Goal: Information Seeking & Learning: Learn about a topic

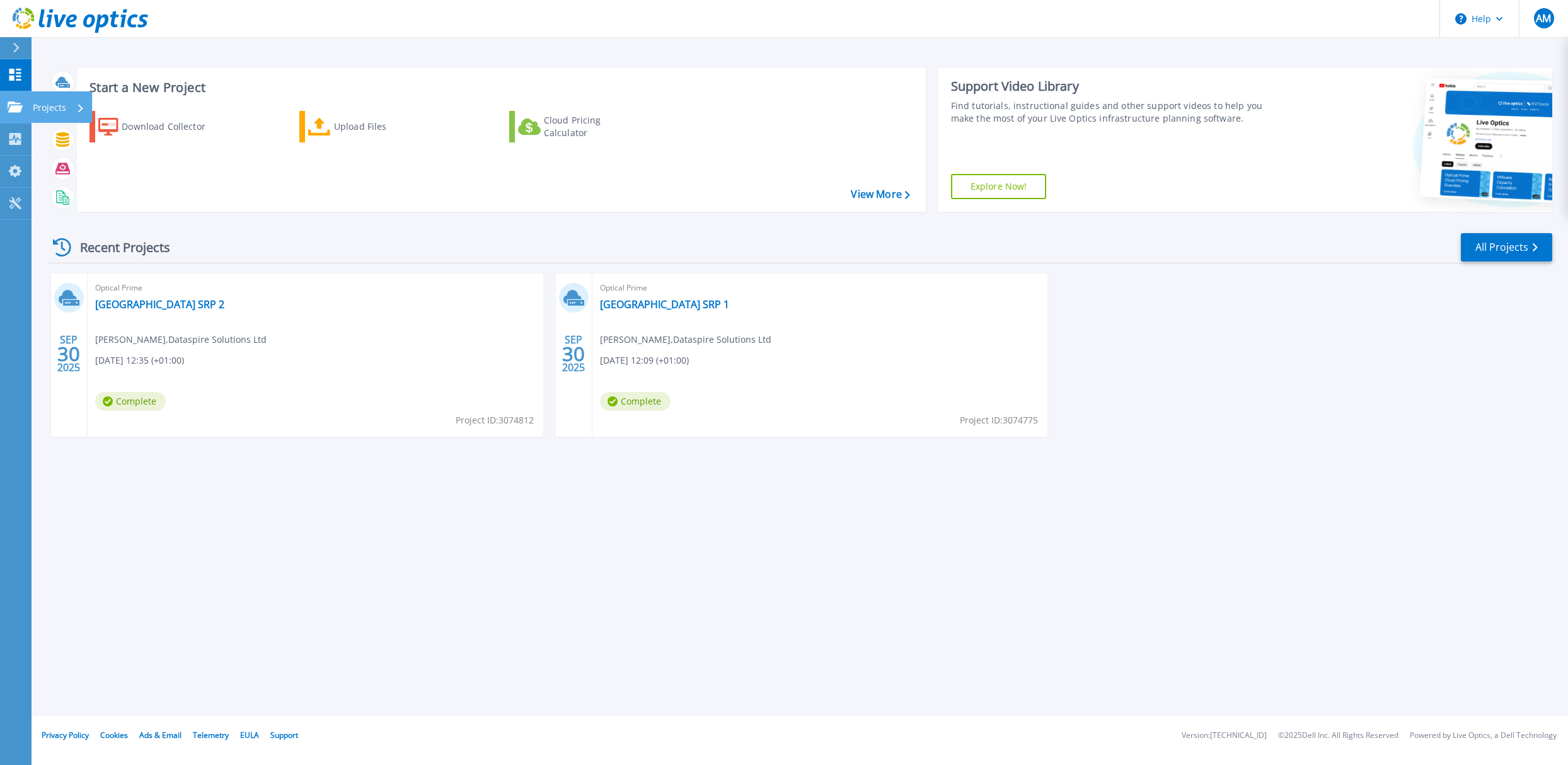
click at [8, 105] on icon at bounding box center [15, 107] width 15 height 11
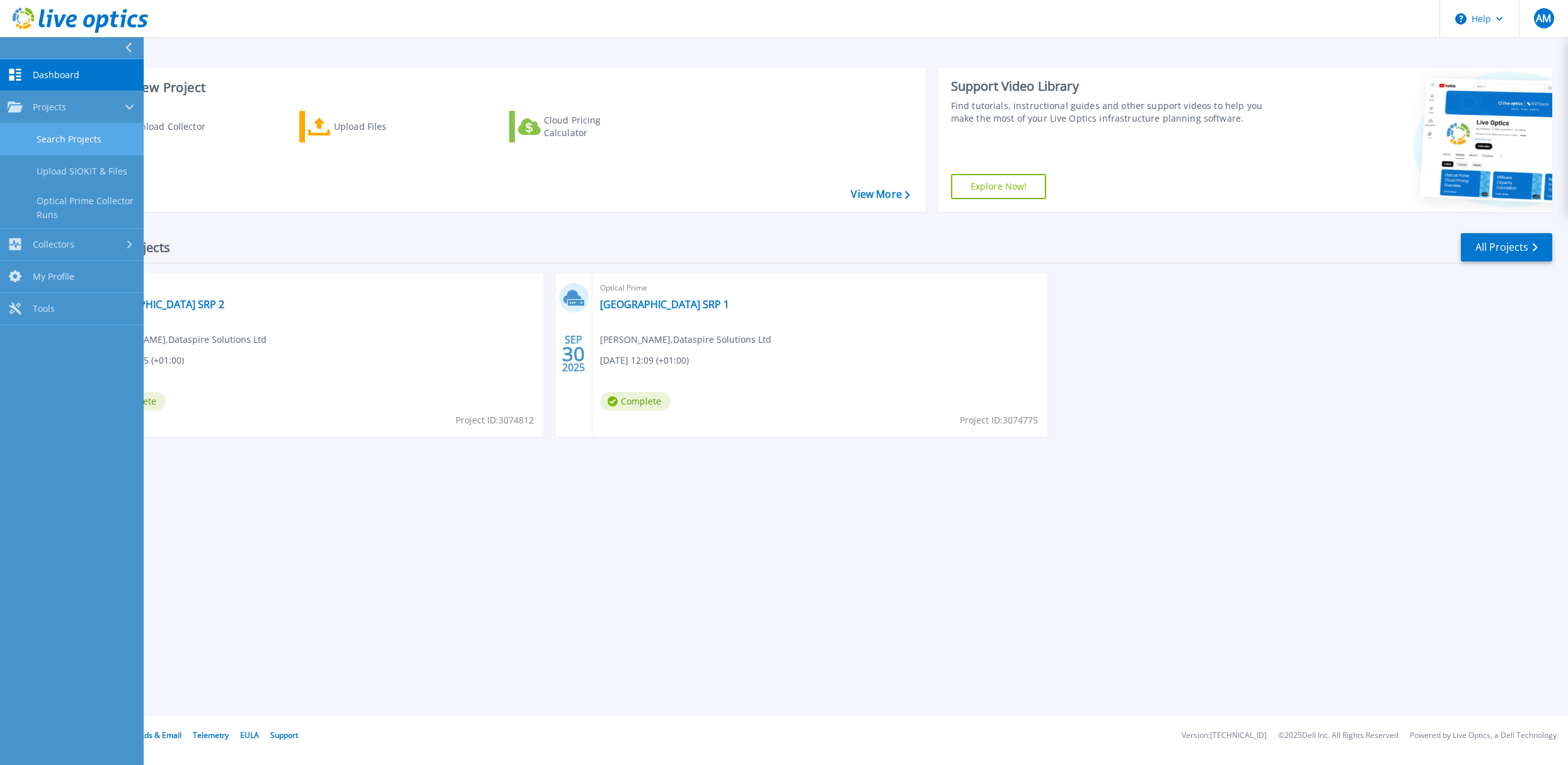
click at [67, 134] on link "Search Projects" at bounding box center [72, 140] width 143 height 32
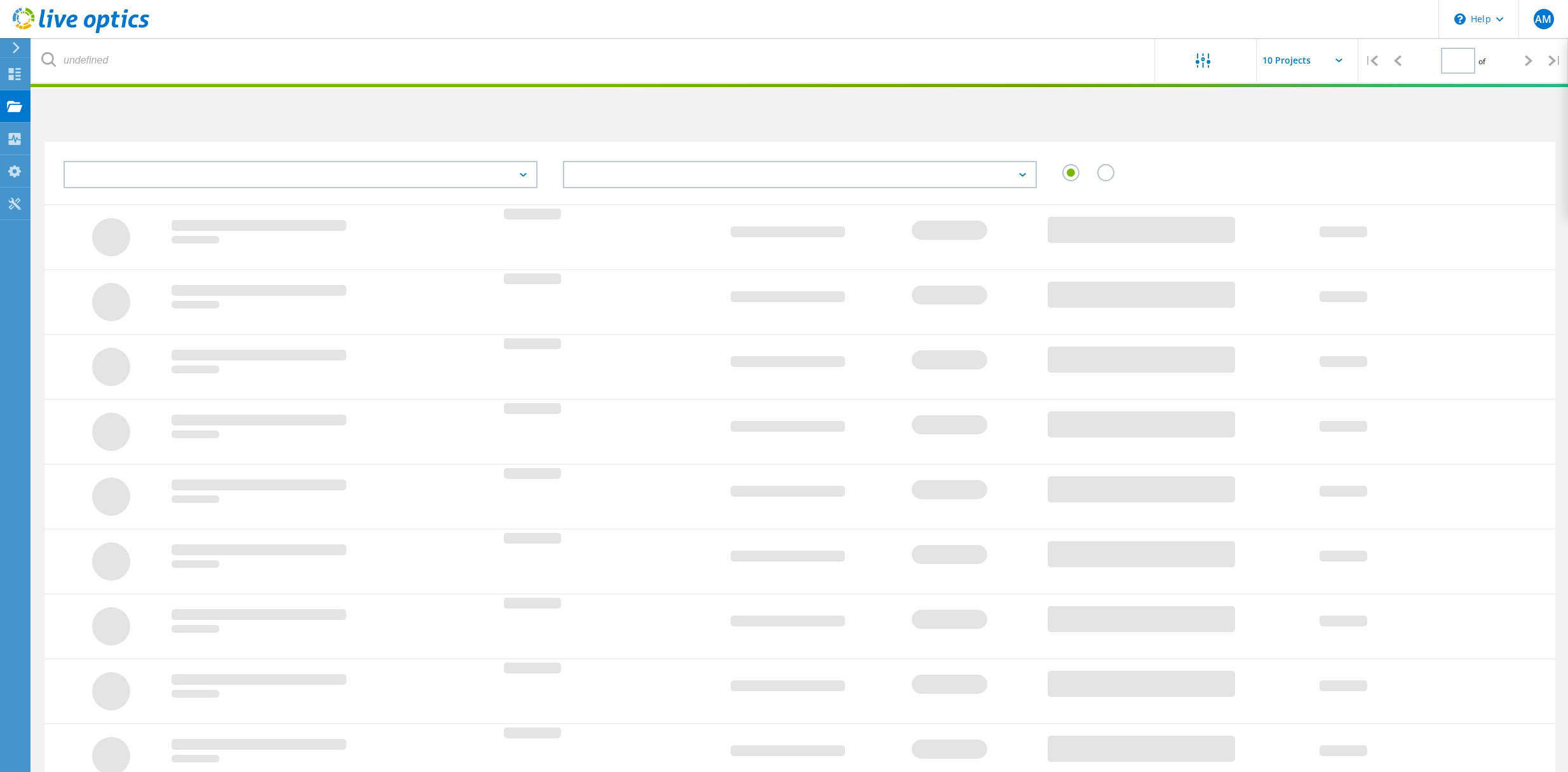
type input "1"
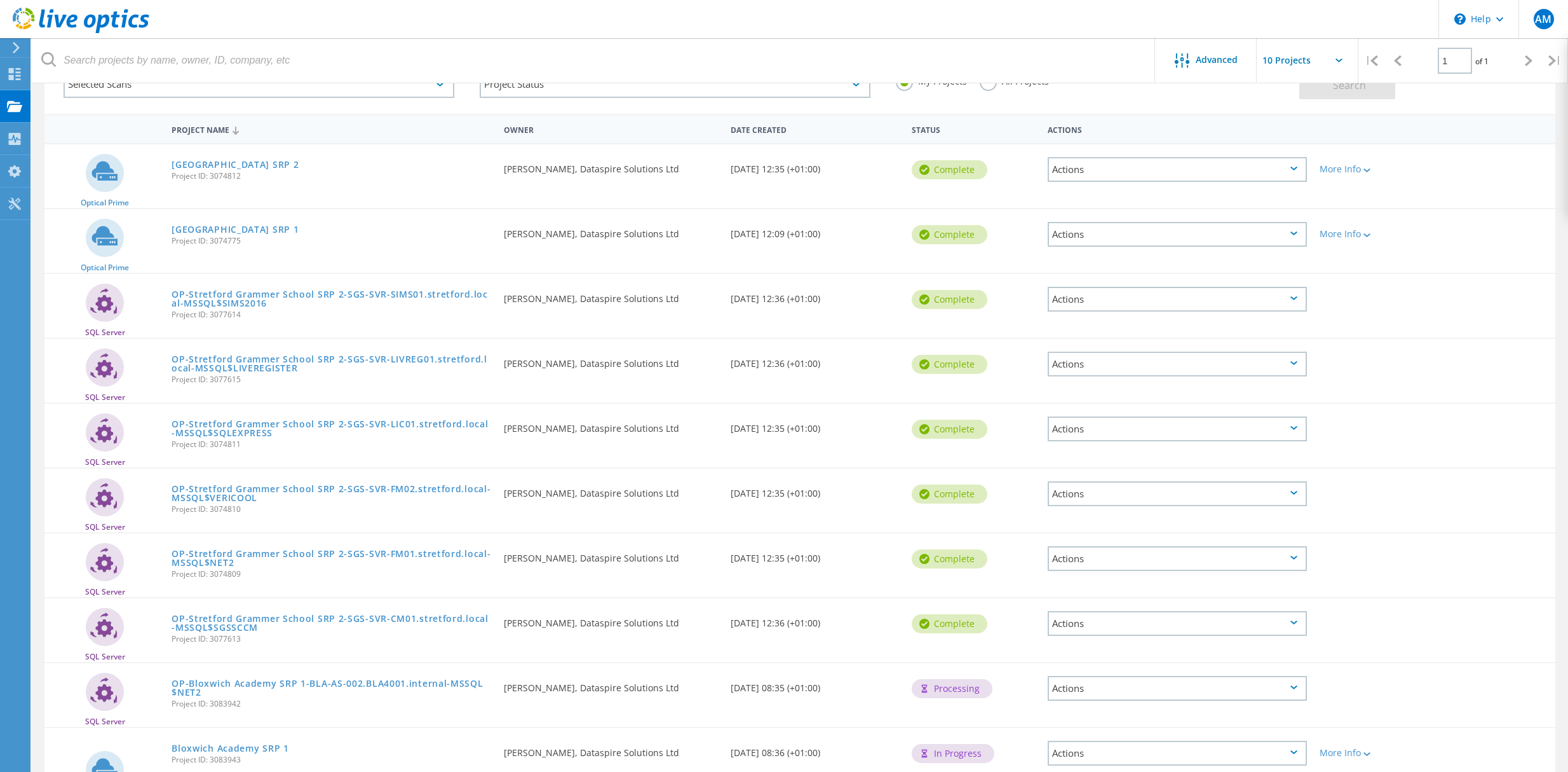
scroll to position [182, 0]
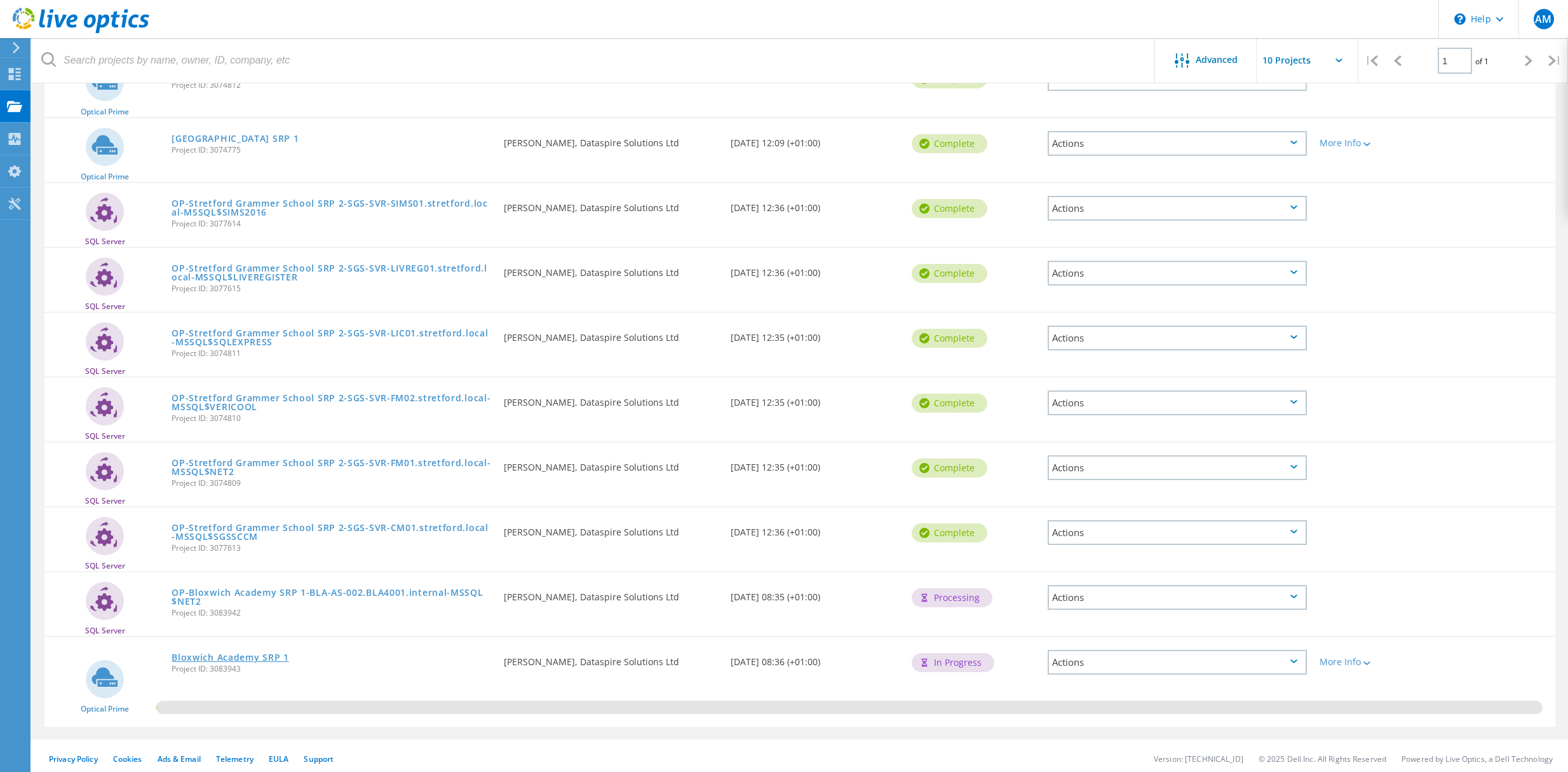
click at [213, 653] on link "Bloxwich Academy SRP 1" at bounding box center [230, 658] width 117 height 9
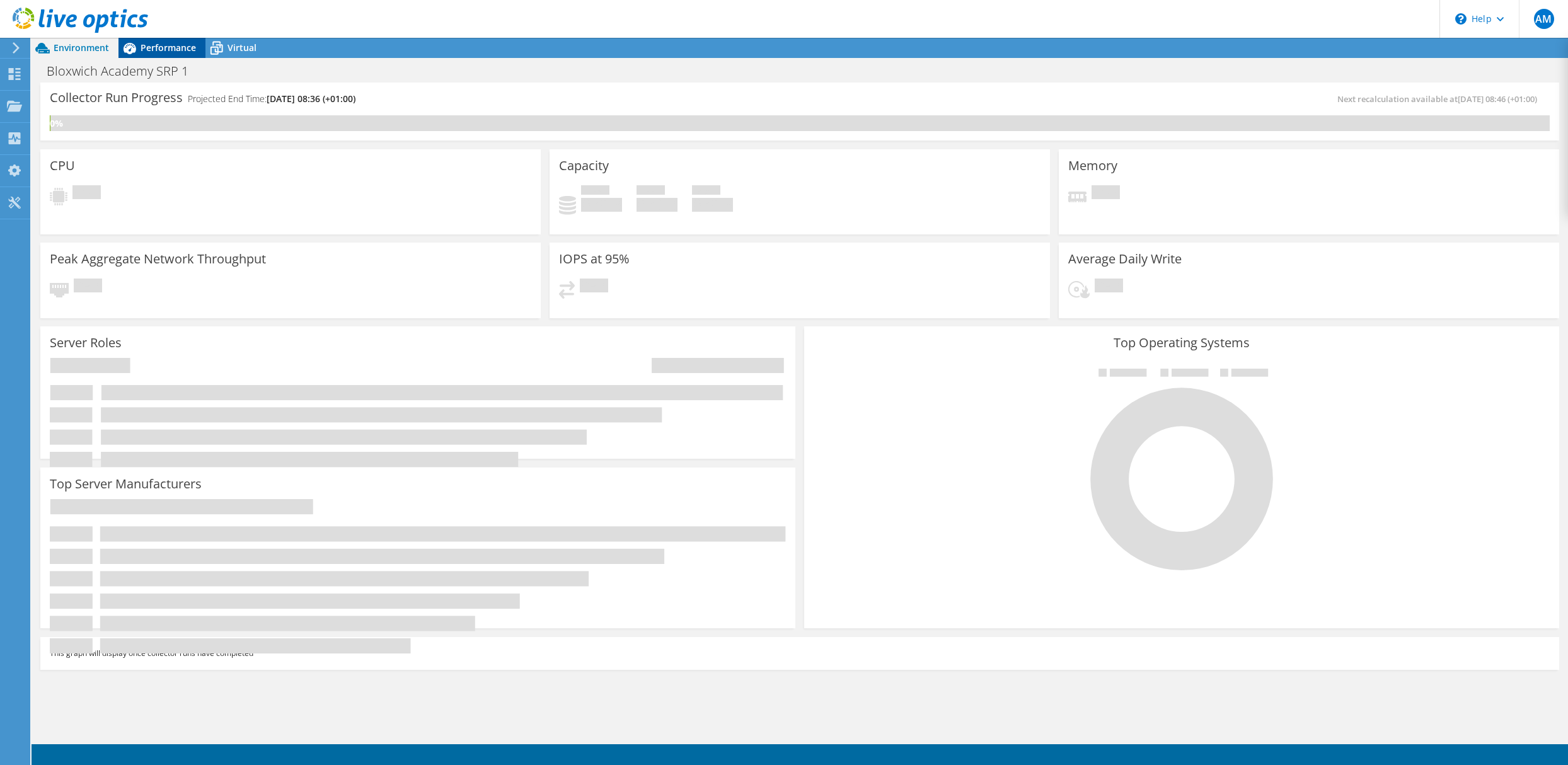
click at [169, 42] on span "Performance" at bounding box center [168, 48] width 55 height 12
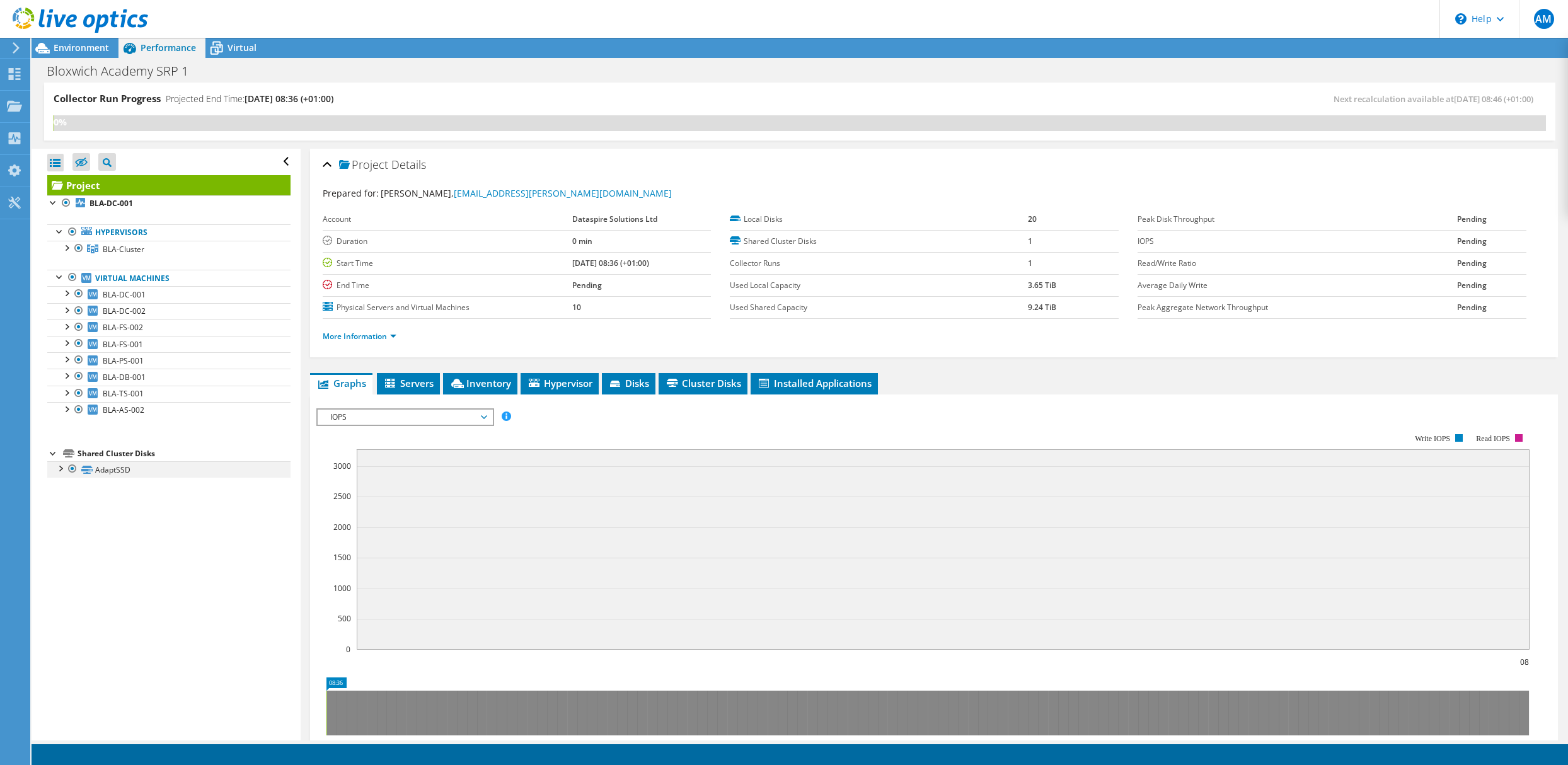
click at [58, 472] on div at bounding box center [60, 467] width 13 height 13
click at [67, 250] on div at bounding box center [66, 246] width 13 height 13
click at [73, 265] on div at bounding box center [73, 263] width 13 height 13
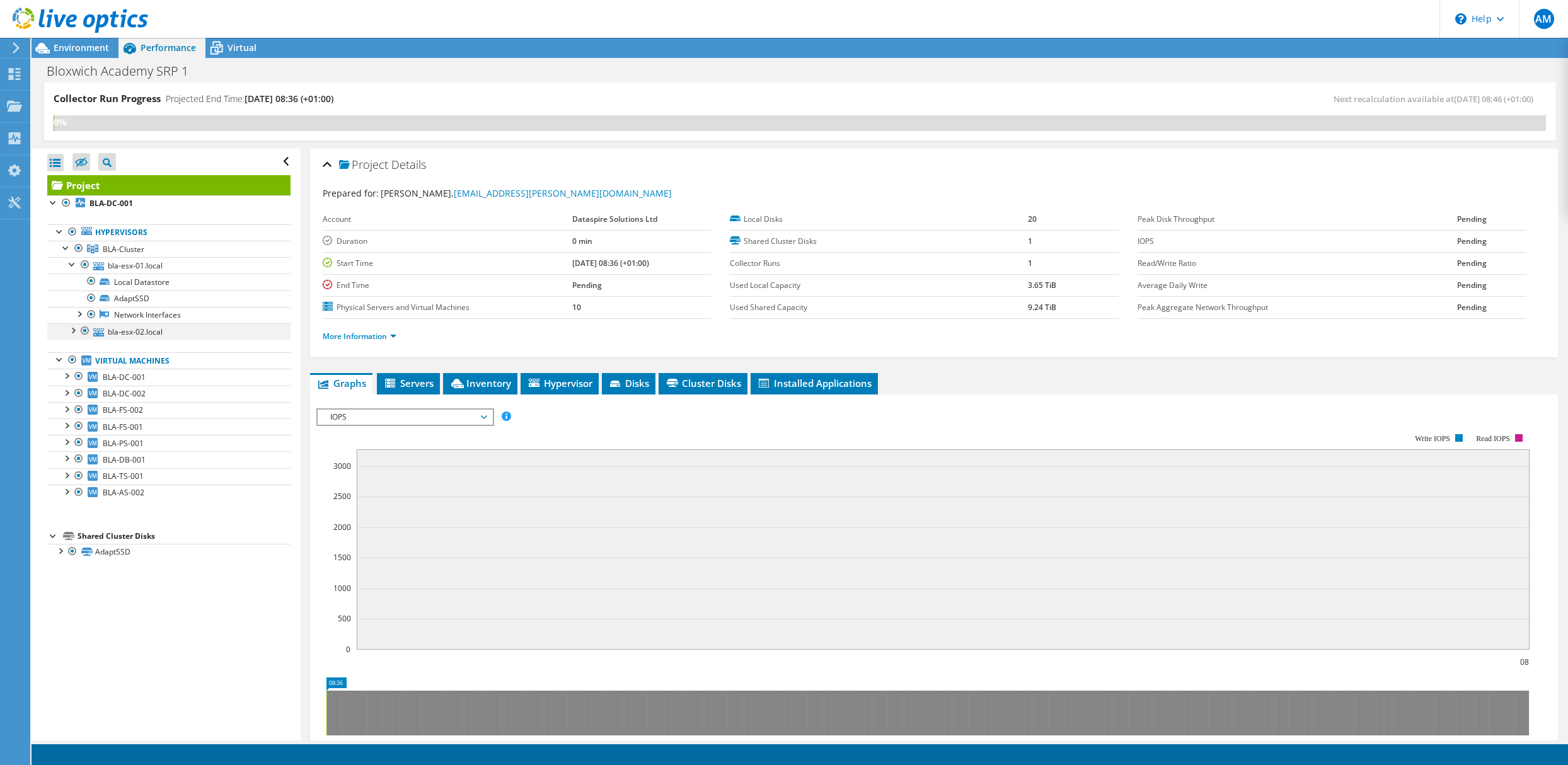
click at [71, 334] on div at bounding box center [73, 329] width 13 height 13
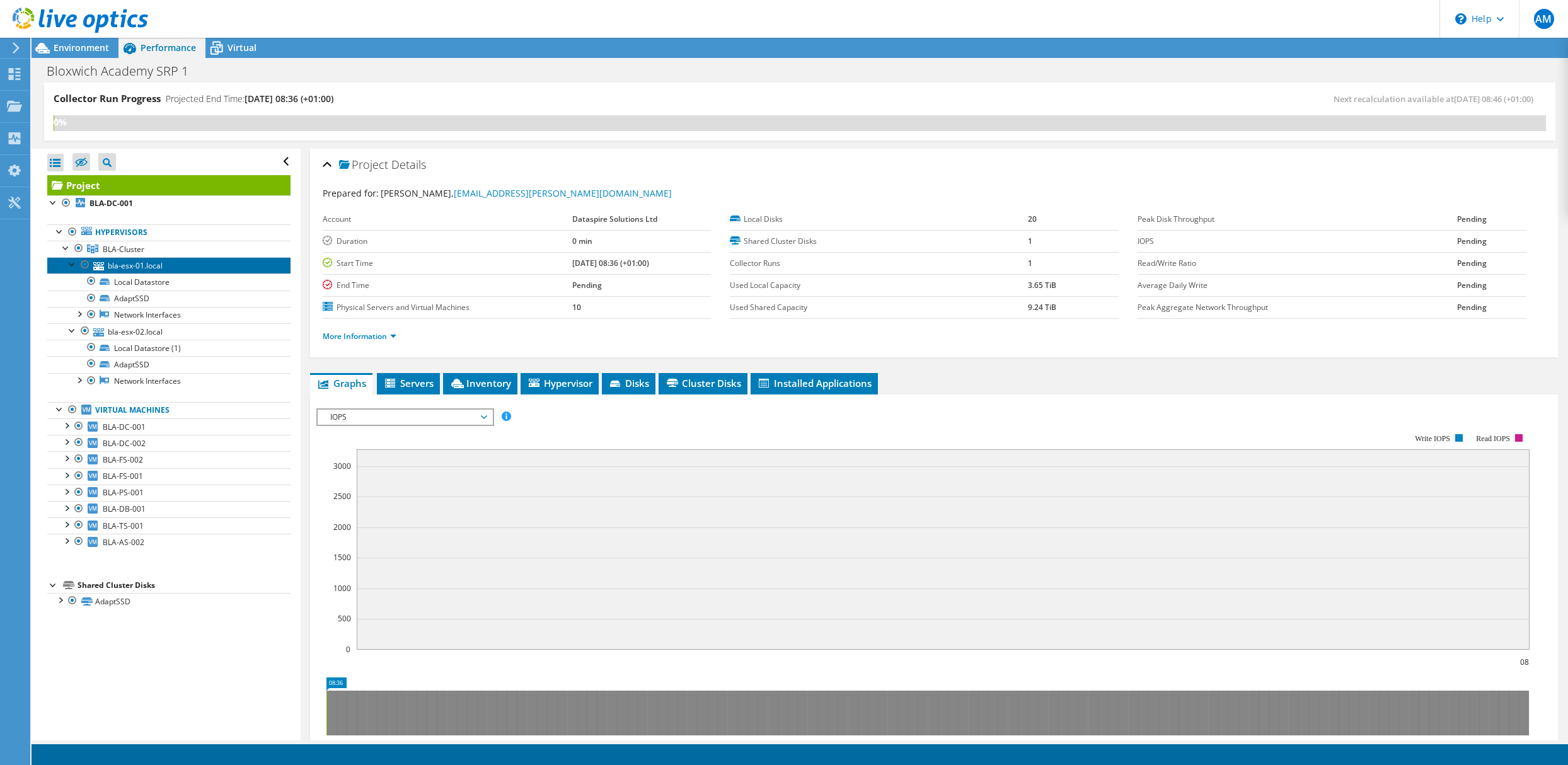
click at [144, 264] on link "bla-esx-01.local" at bounding box center [168, 264] width 243 height 16
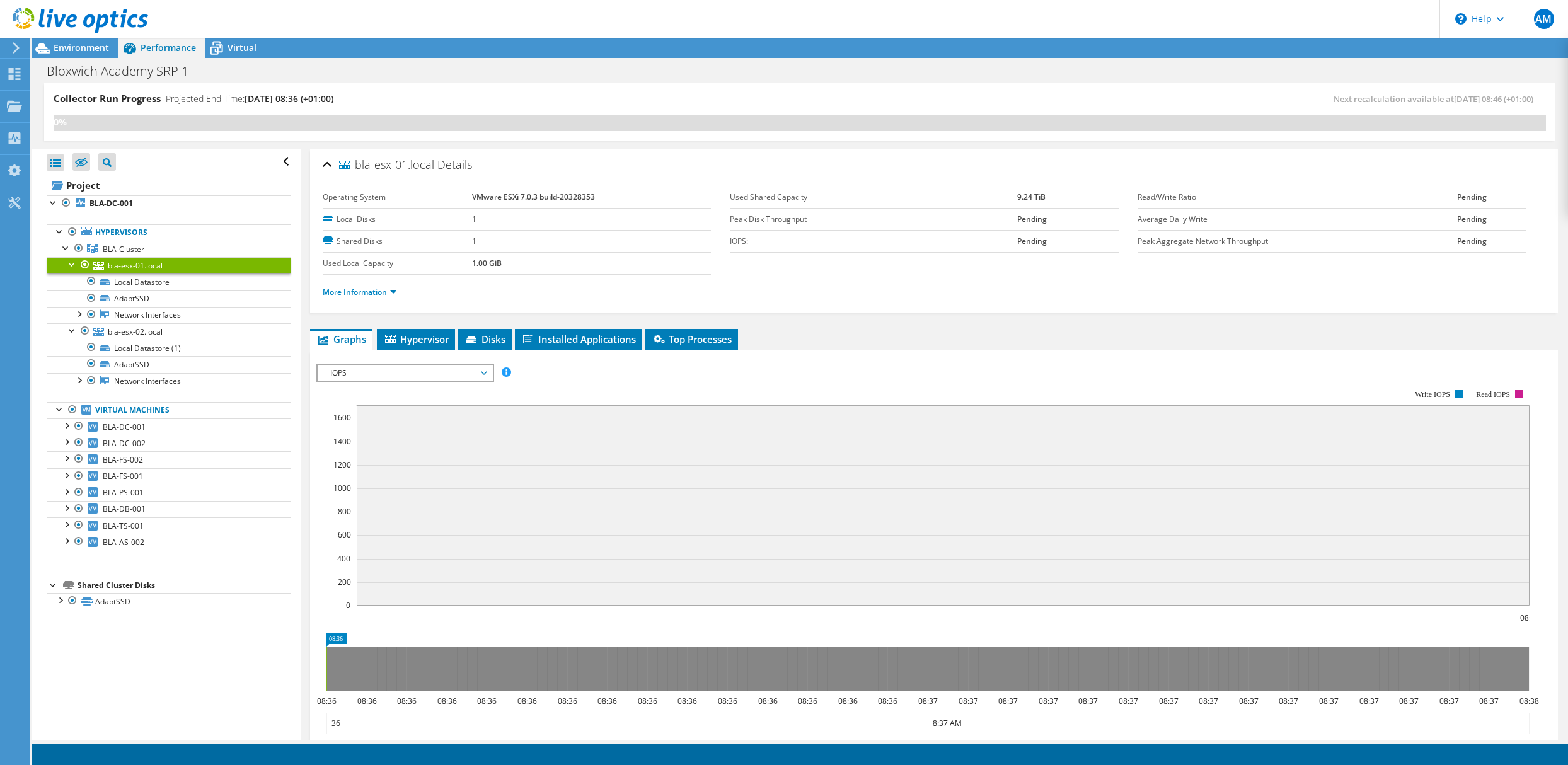
click at [394, 291] on link "More Information" at bounding box center [359, 292] width 73 height 11
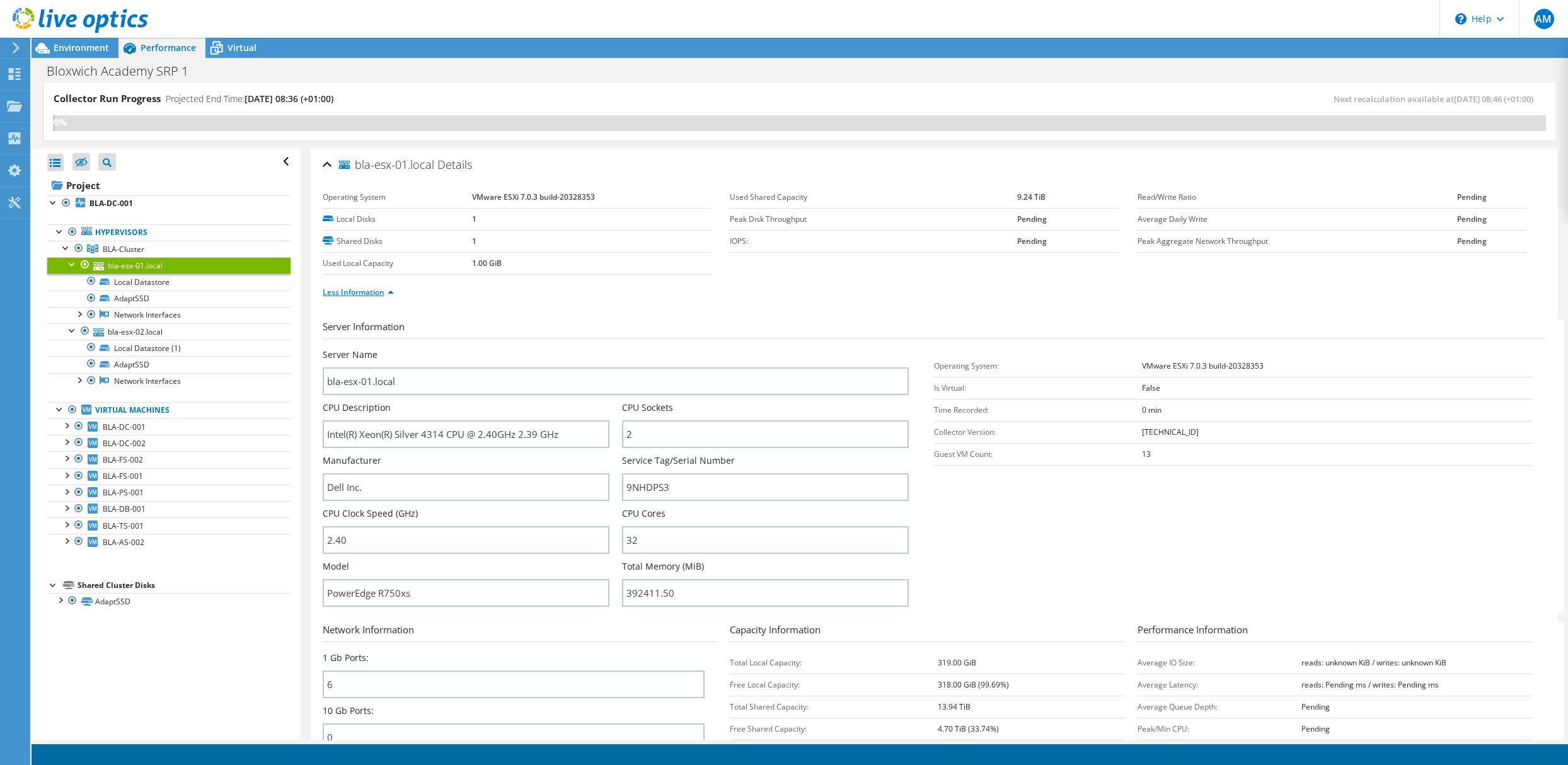
click at [390, 293] on link "Less Information" at bounding box center [357, 292] width 71 height 11
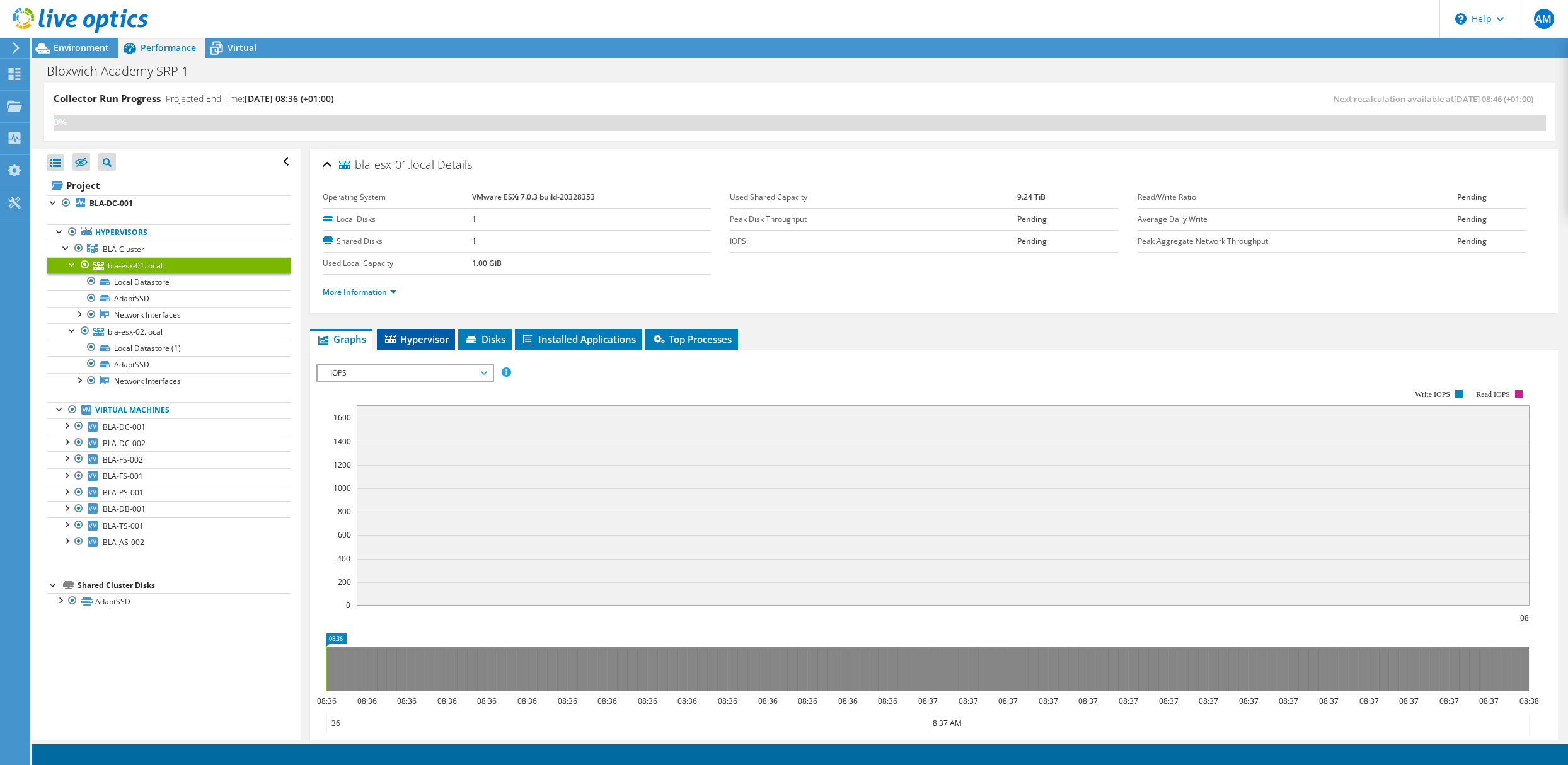
click at [414, 340] on span "Hypervisor" at bounding box center [415, 339] width 66 height 13
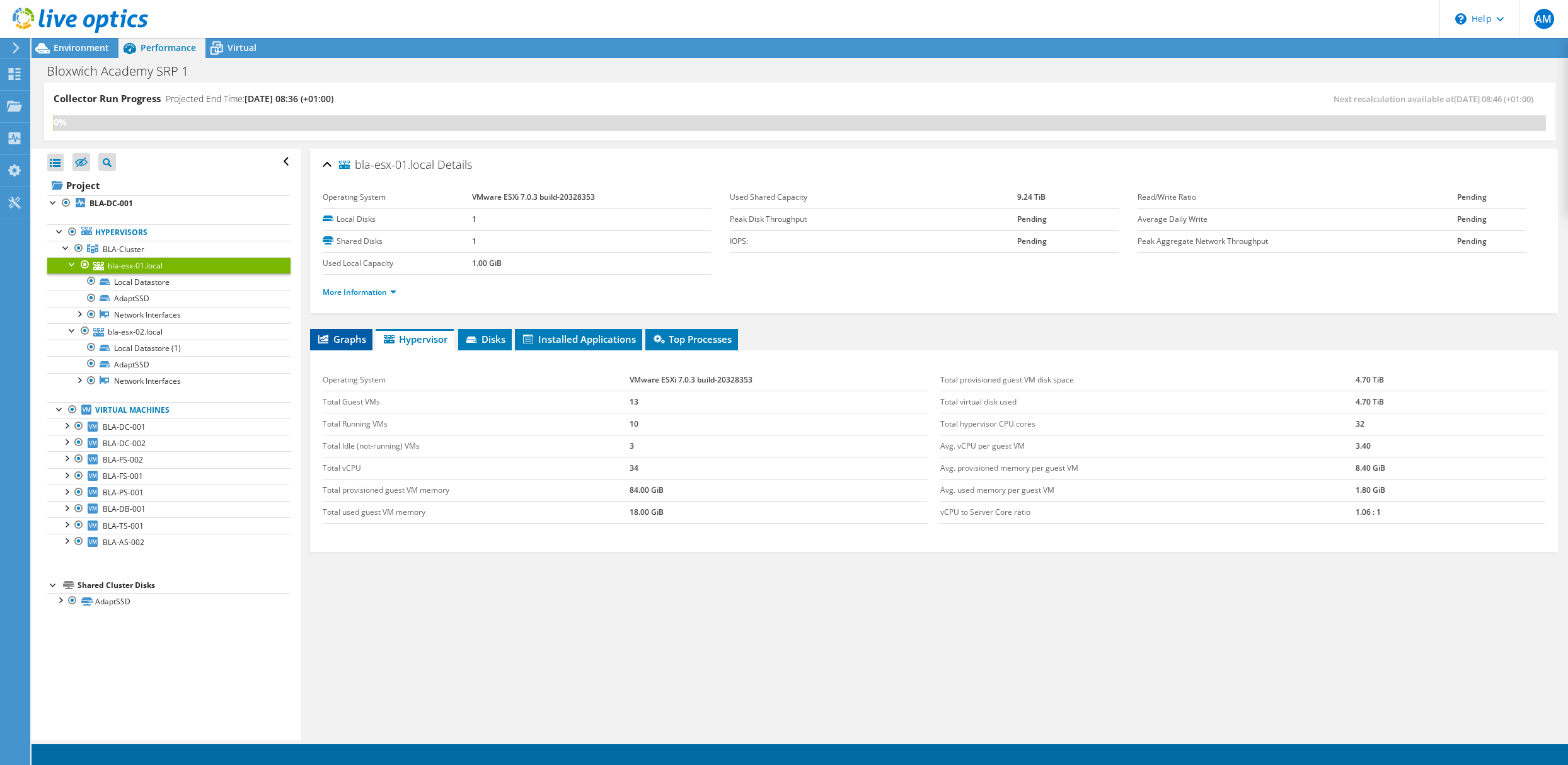
click at [344, 340] on span "Graphs" at bounding box center [341, 339] width 49 height 13
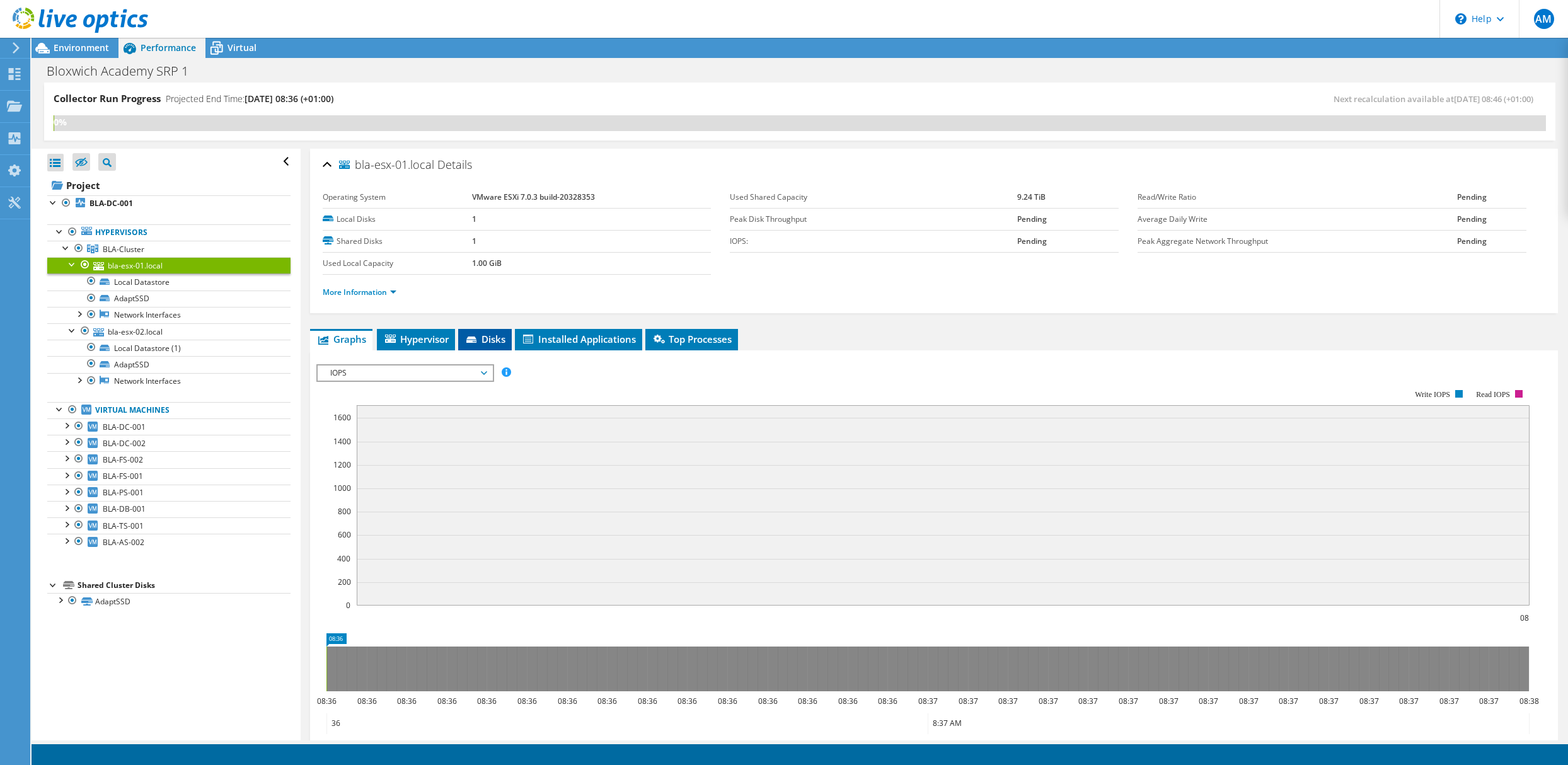
click at [491, 336] on span "Disks" at bounding box center [485, 339] width 41 height 13
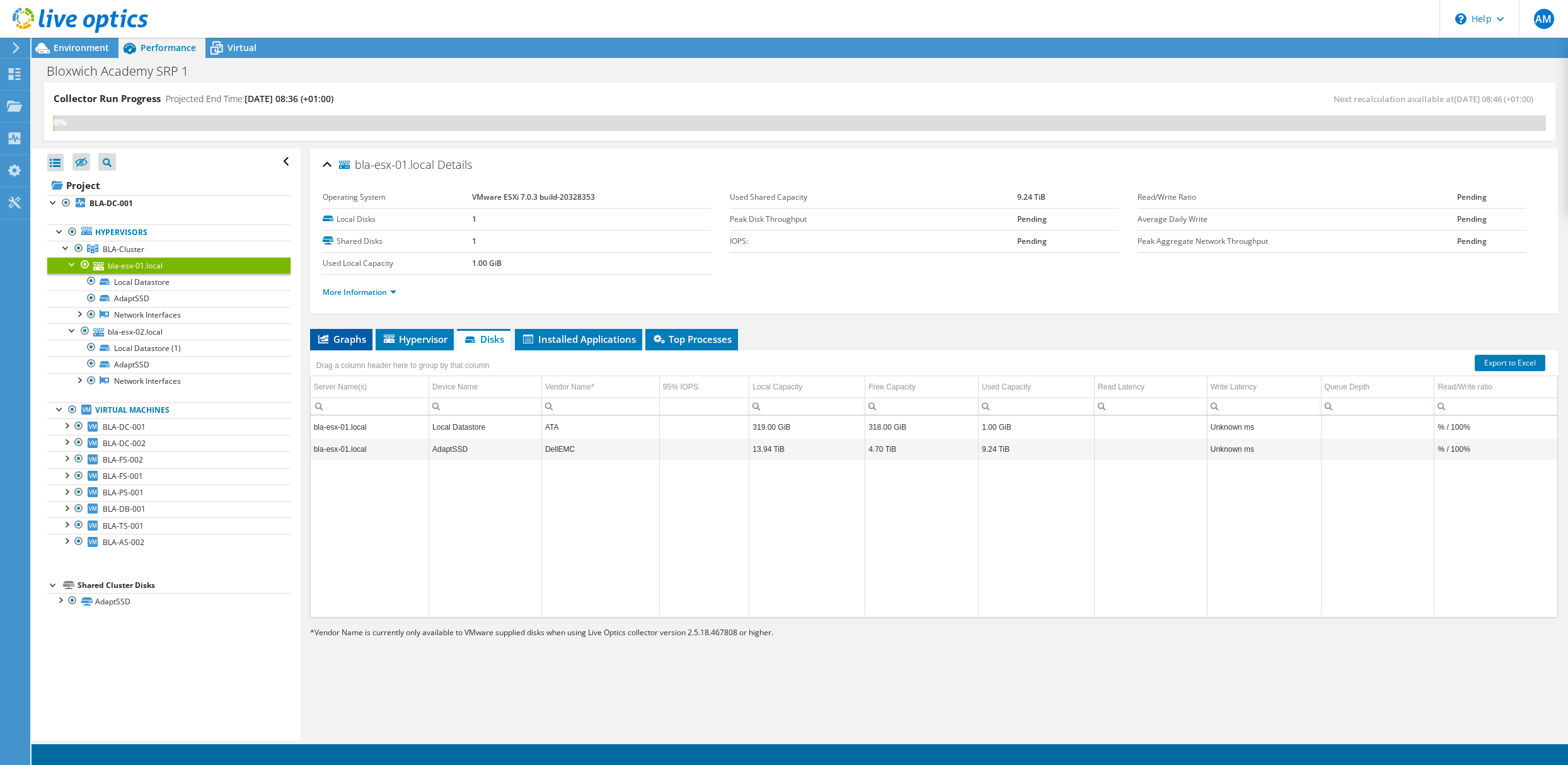
click at [334, 344] on span "Graphs" at bounding box center [341, 339] width 49 height 13
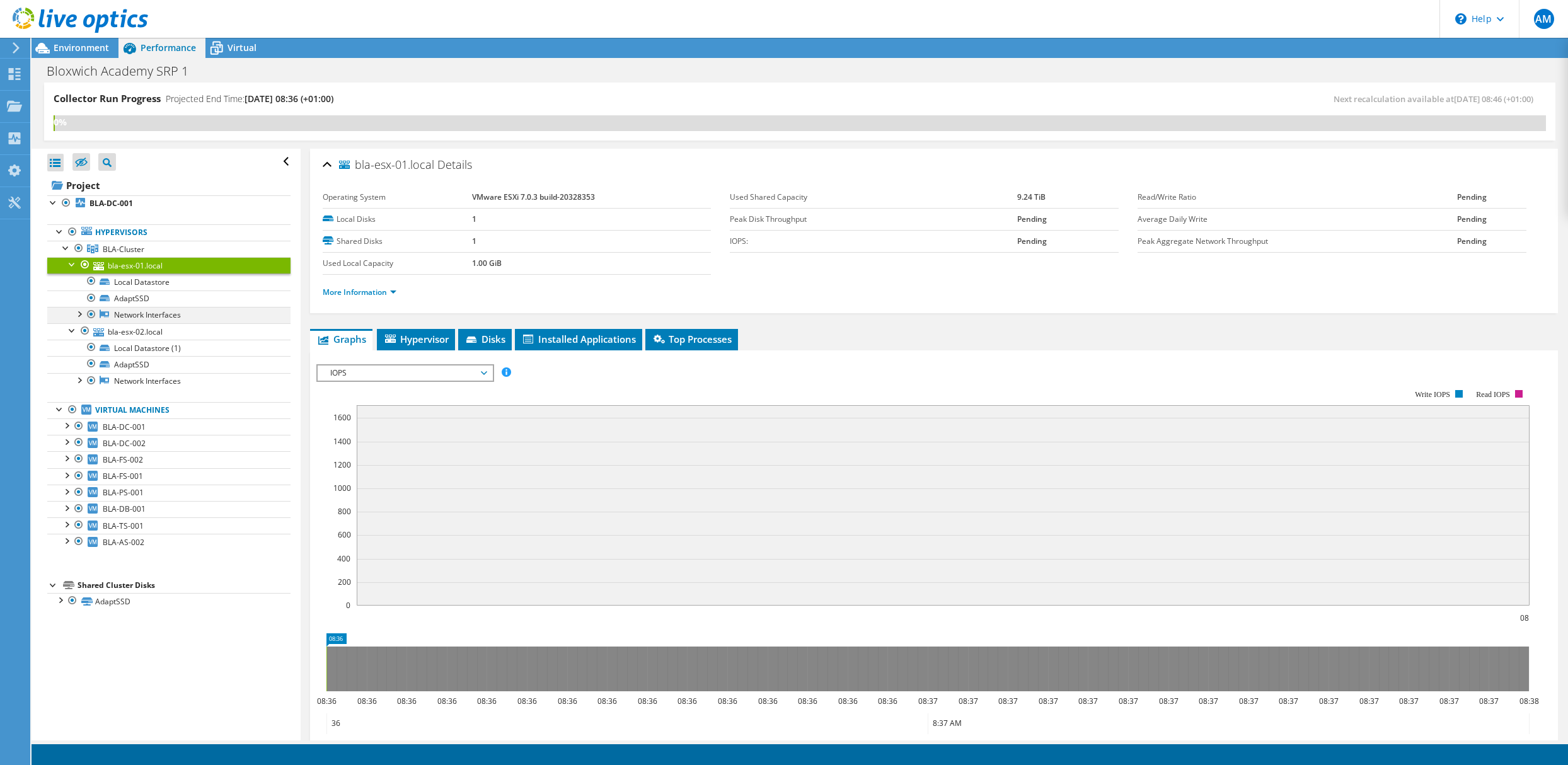
click at [77, 315] on div at bounding box center [78, 313] width 13 height 13
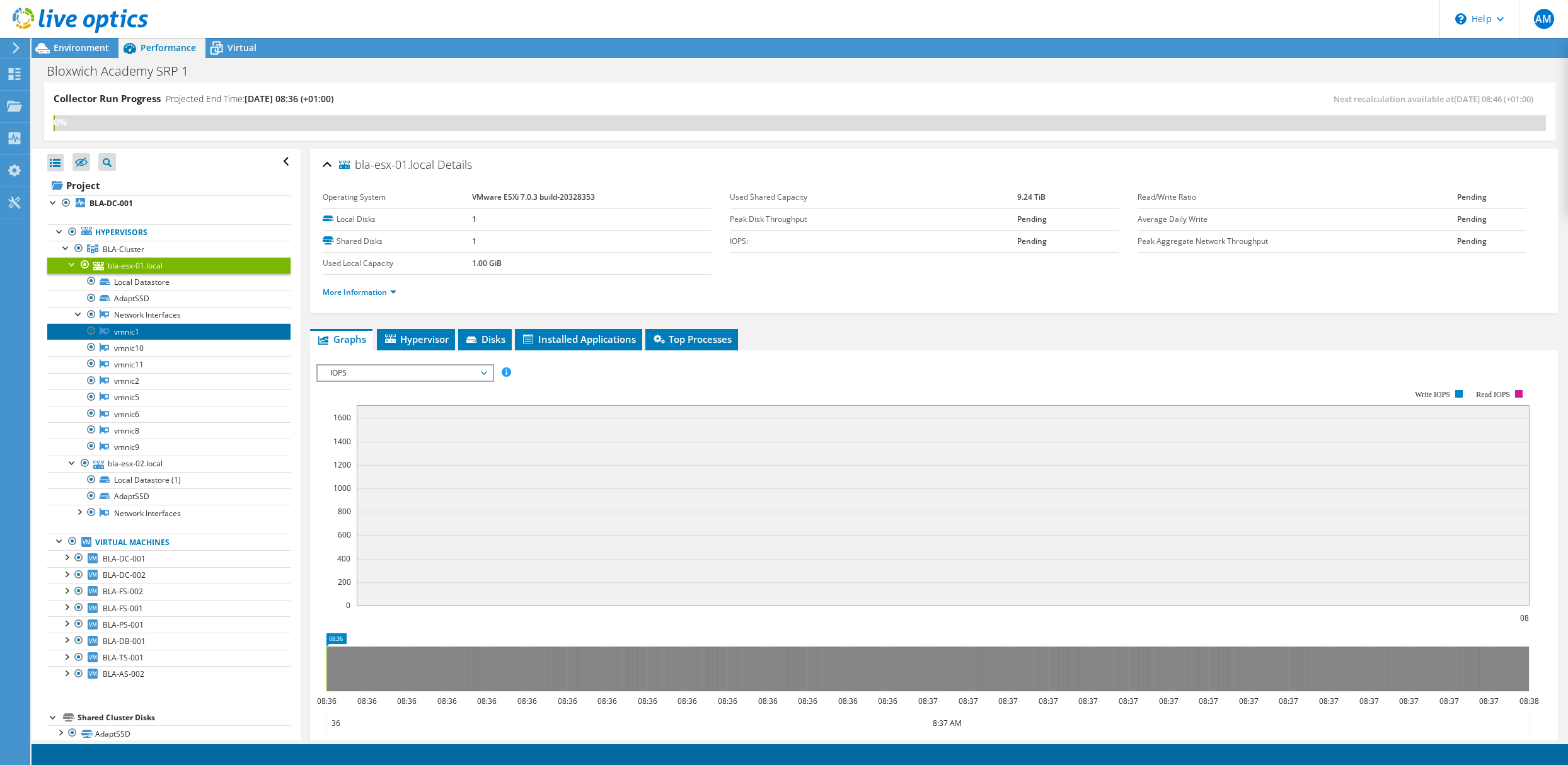
click at [126, 328] on link "vmnic1" at bounding box center [168, 331] width 243 height 16
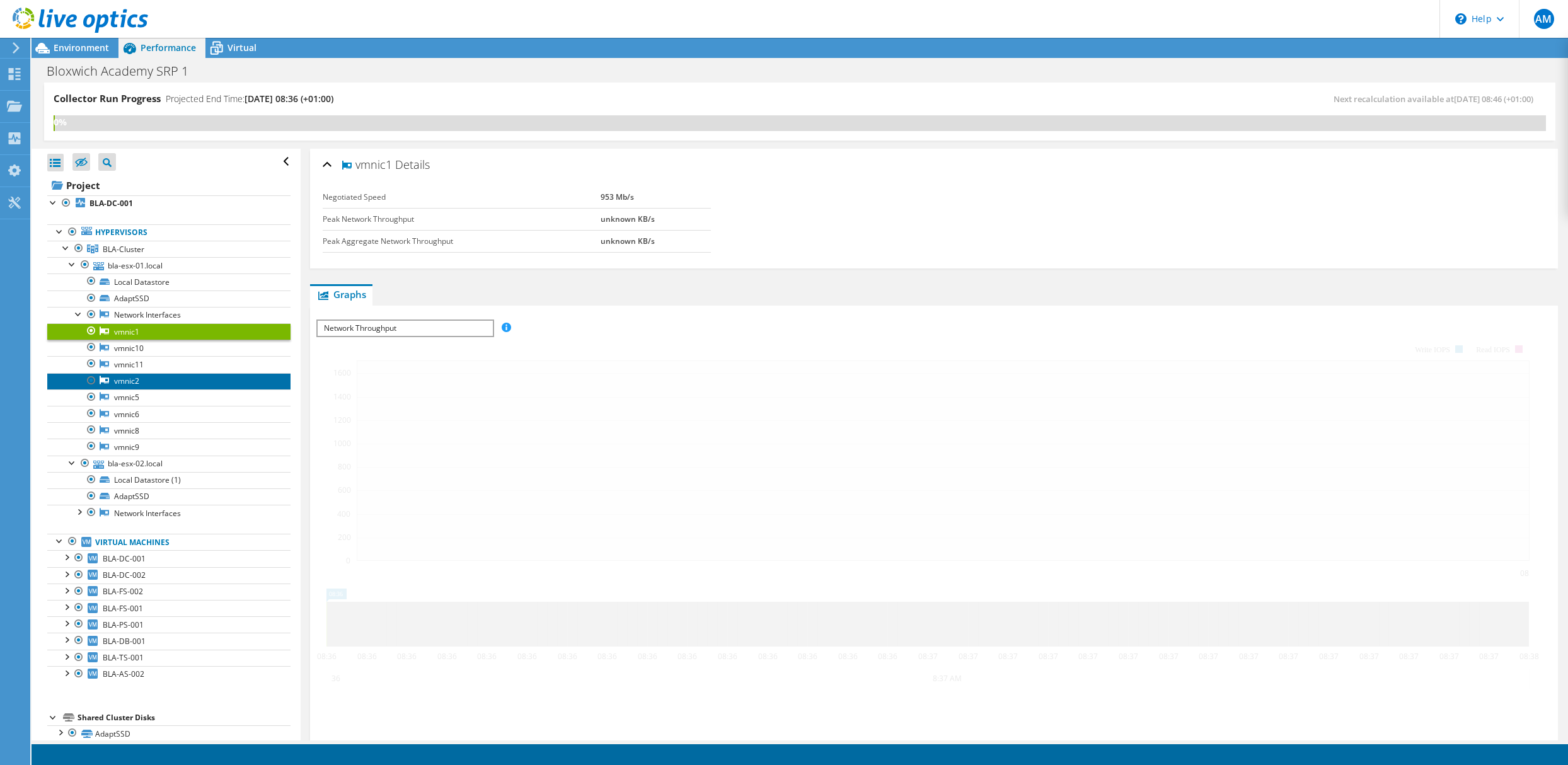
click at [121, 384] on link "vmnic2" at bounding box center [168, 380] width 243 height 16
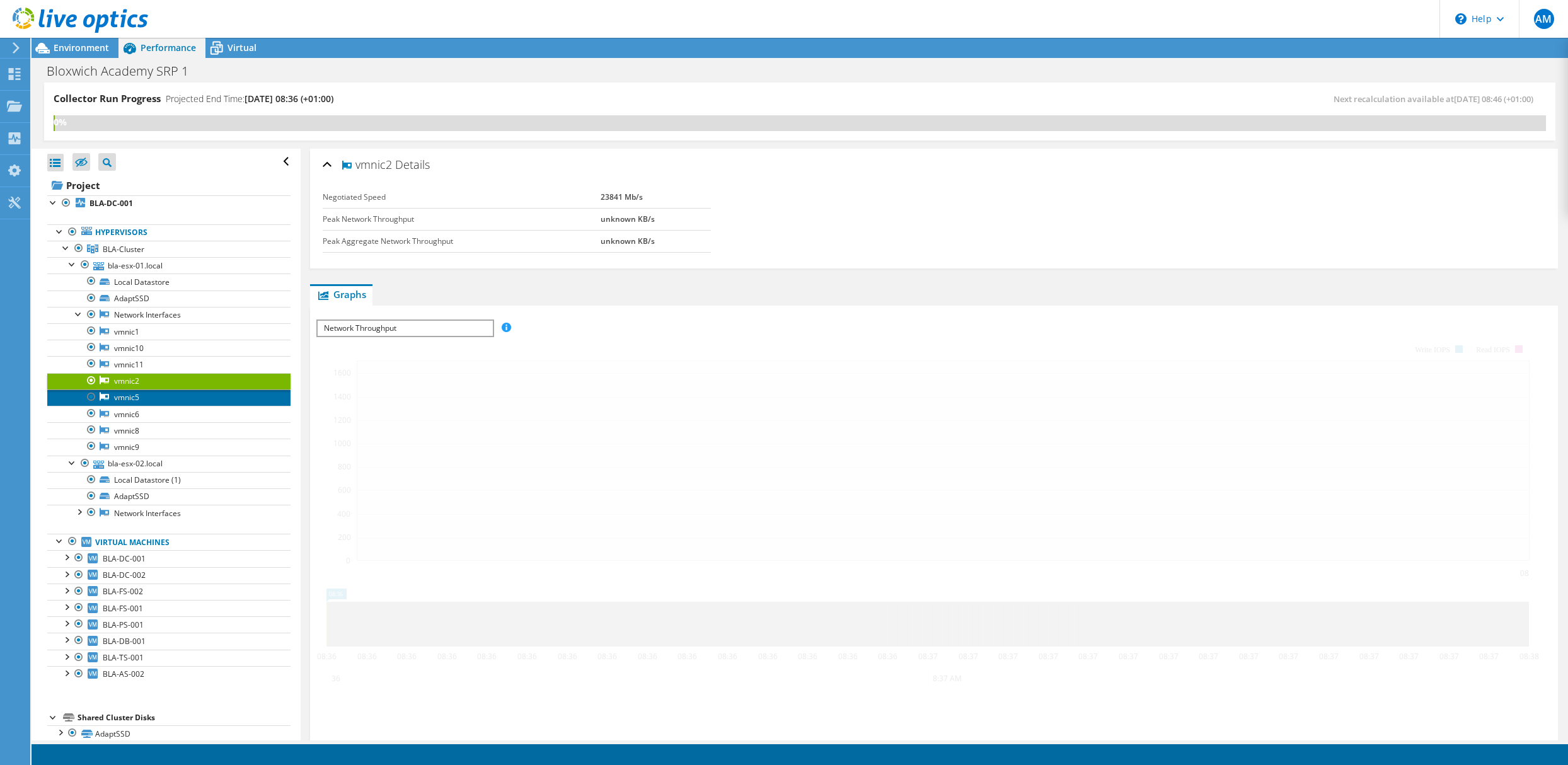
click at [116, 399] on link "vmnic5" at bounding box center [168, 397] width 243 height 16
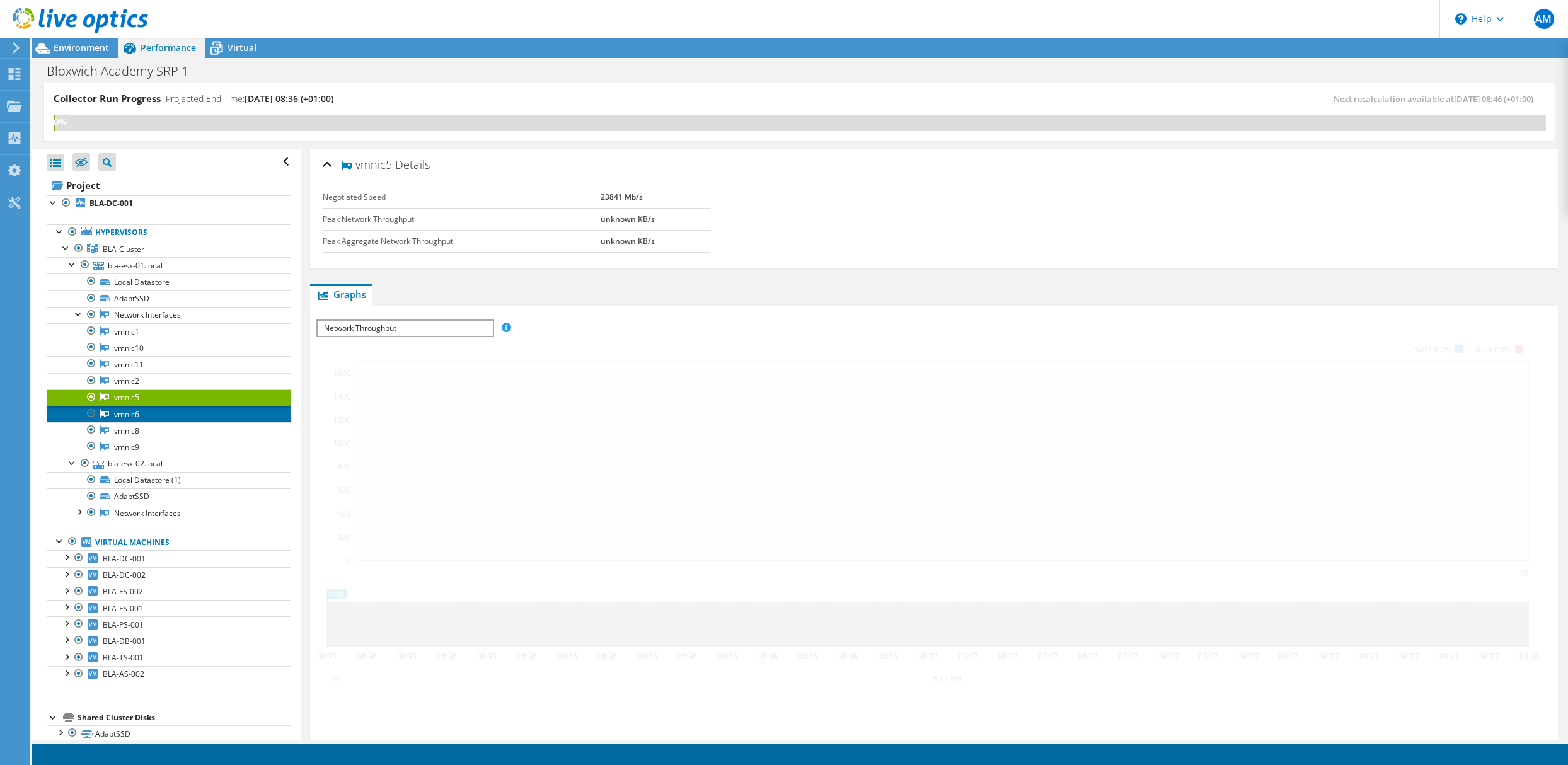
click at [119, 414] on link "vmnic6" at bounding box center [168, 414] width 243 height 16
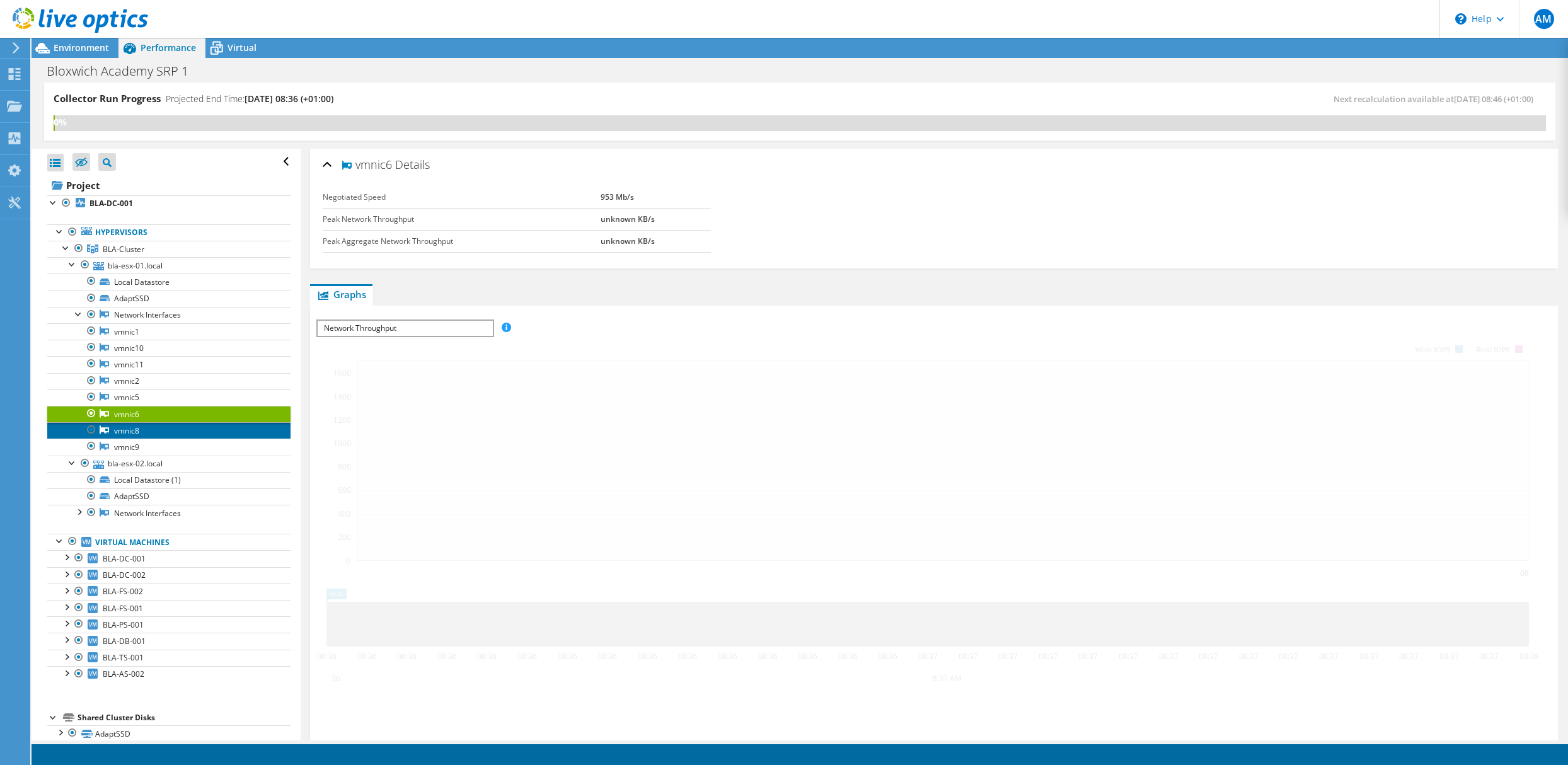
click at [122, 429] on link "vmnic8" at bounding box center [168, 430] width 243 height 16
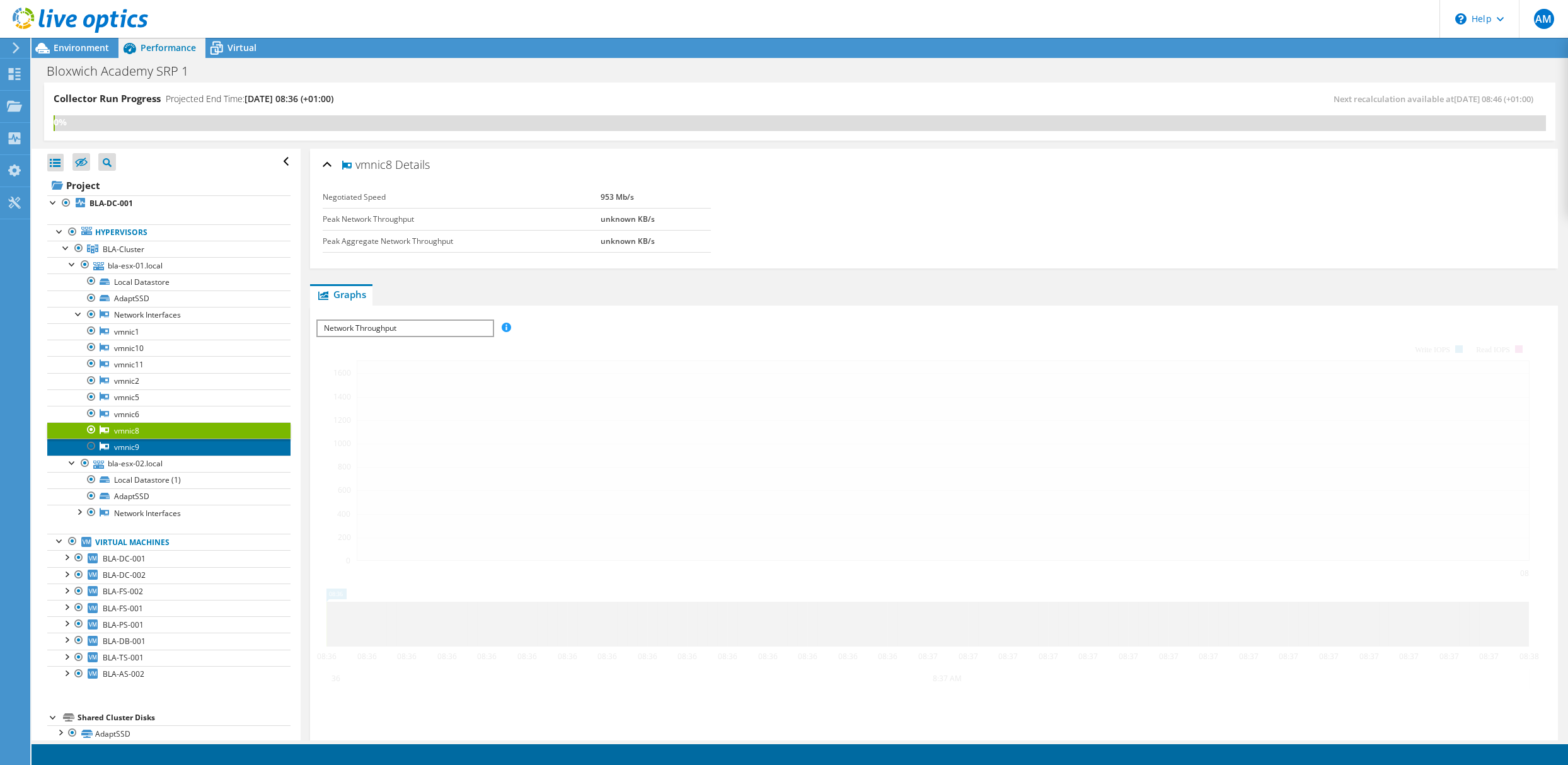
click at [125, 449] on link "vmnic9" at bounding box center [168, 446] width 243 height 16
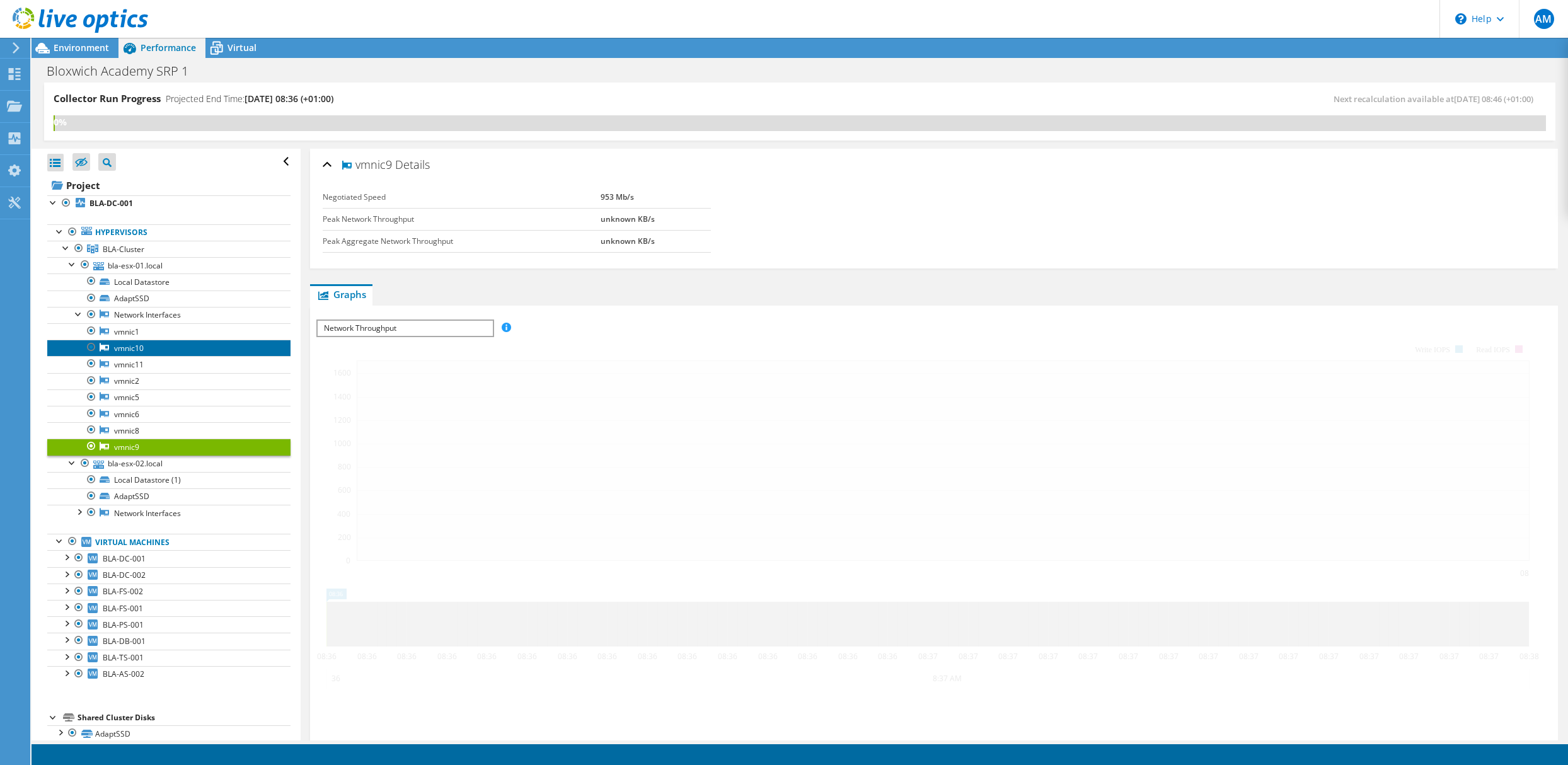
click at [119, 351] on link "vmnic10" at bounding box center [168, 347] width 243 height 16
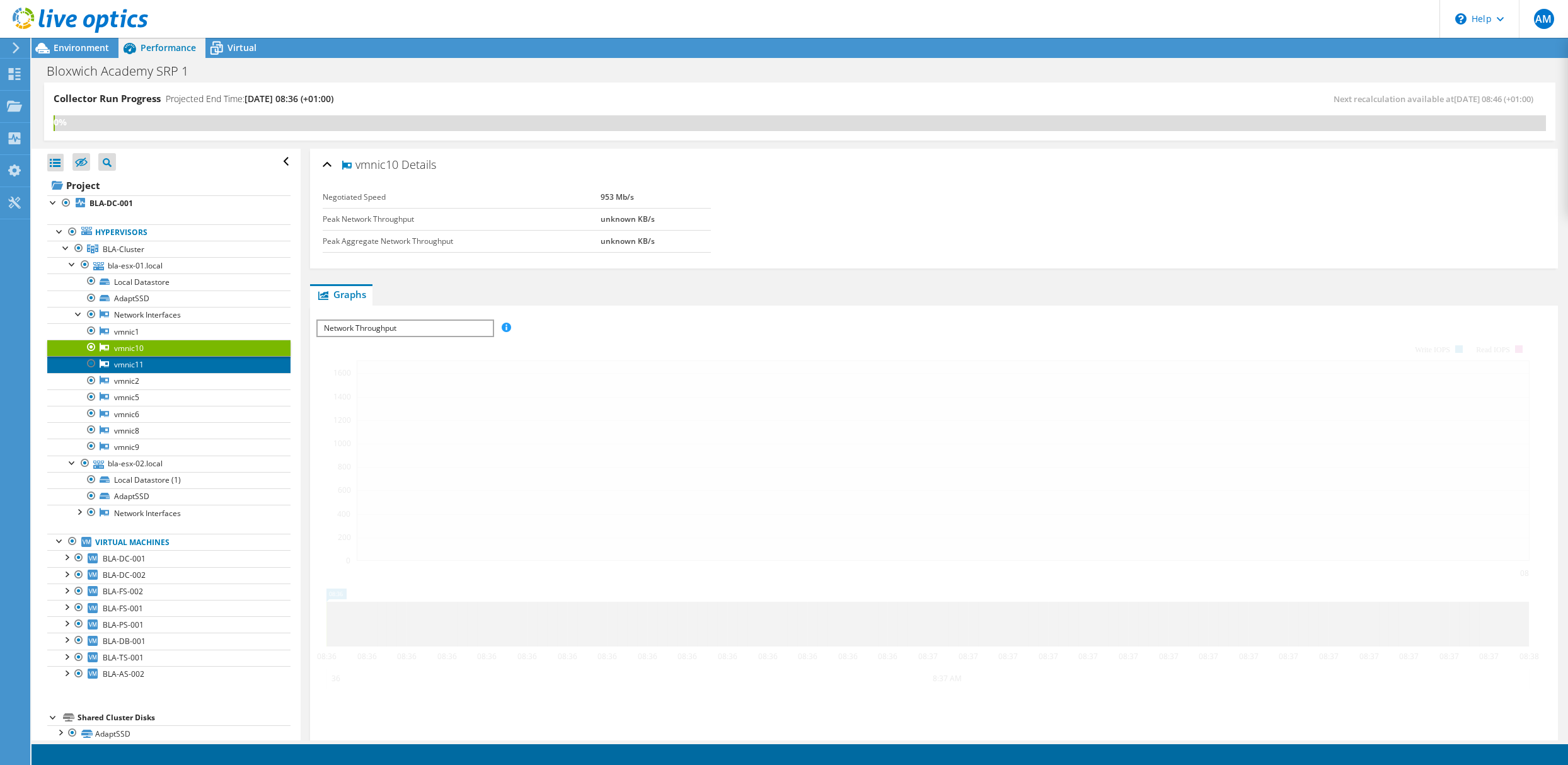
click at [122, 362] on link "vmnic11" at bounding box center [168, 363] width 243 height 16
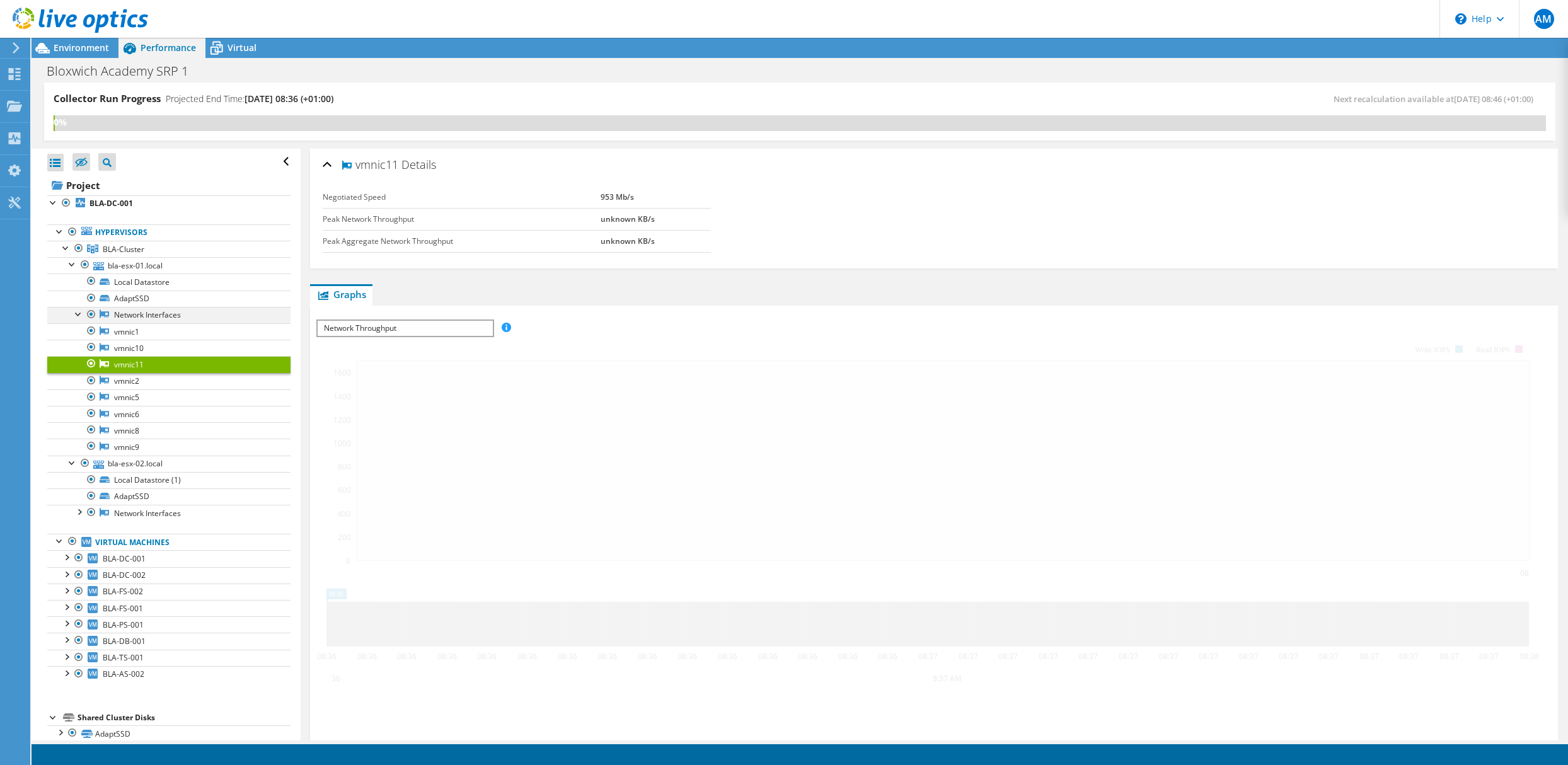
click at [76, 316] on div at bounding box center [78, 313] width 13 height 13
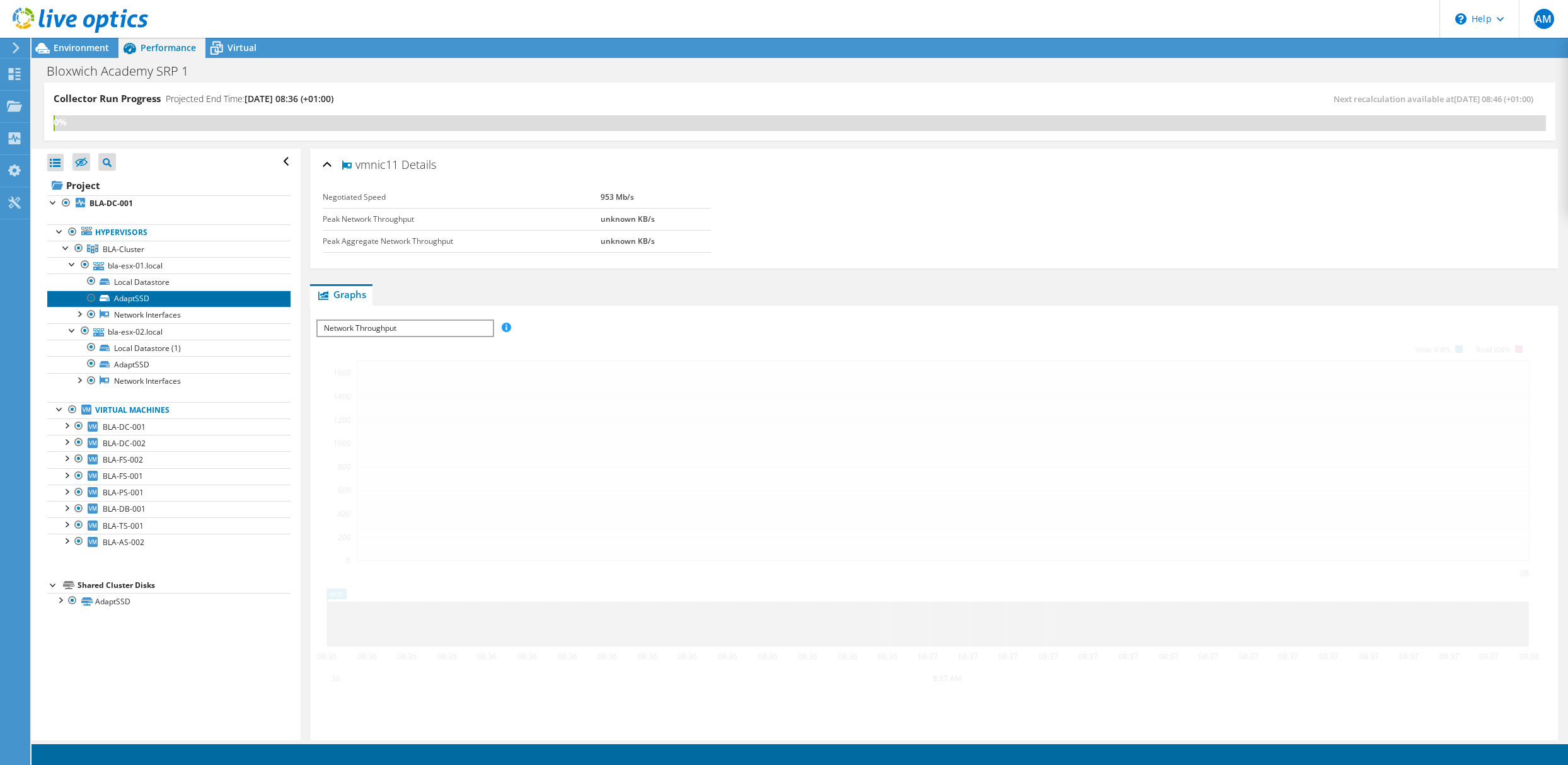
click at [125, 300] on link "AdaptSSD" at bounding box center [168, 298] width 243 height 16
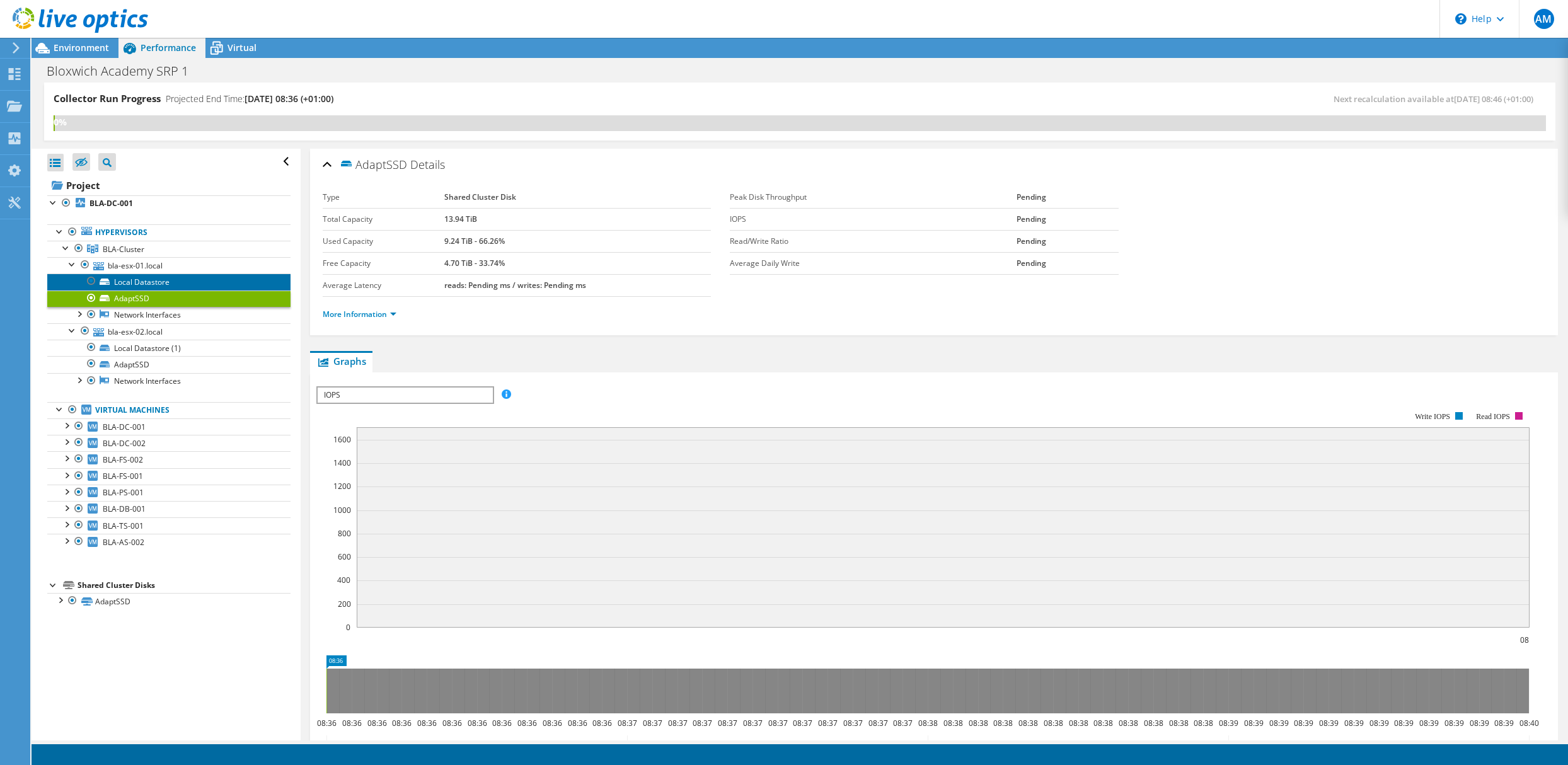
click at [129, 281] on link "Local Datastore" at bounding box center [168, 281] width 243 height 16
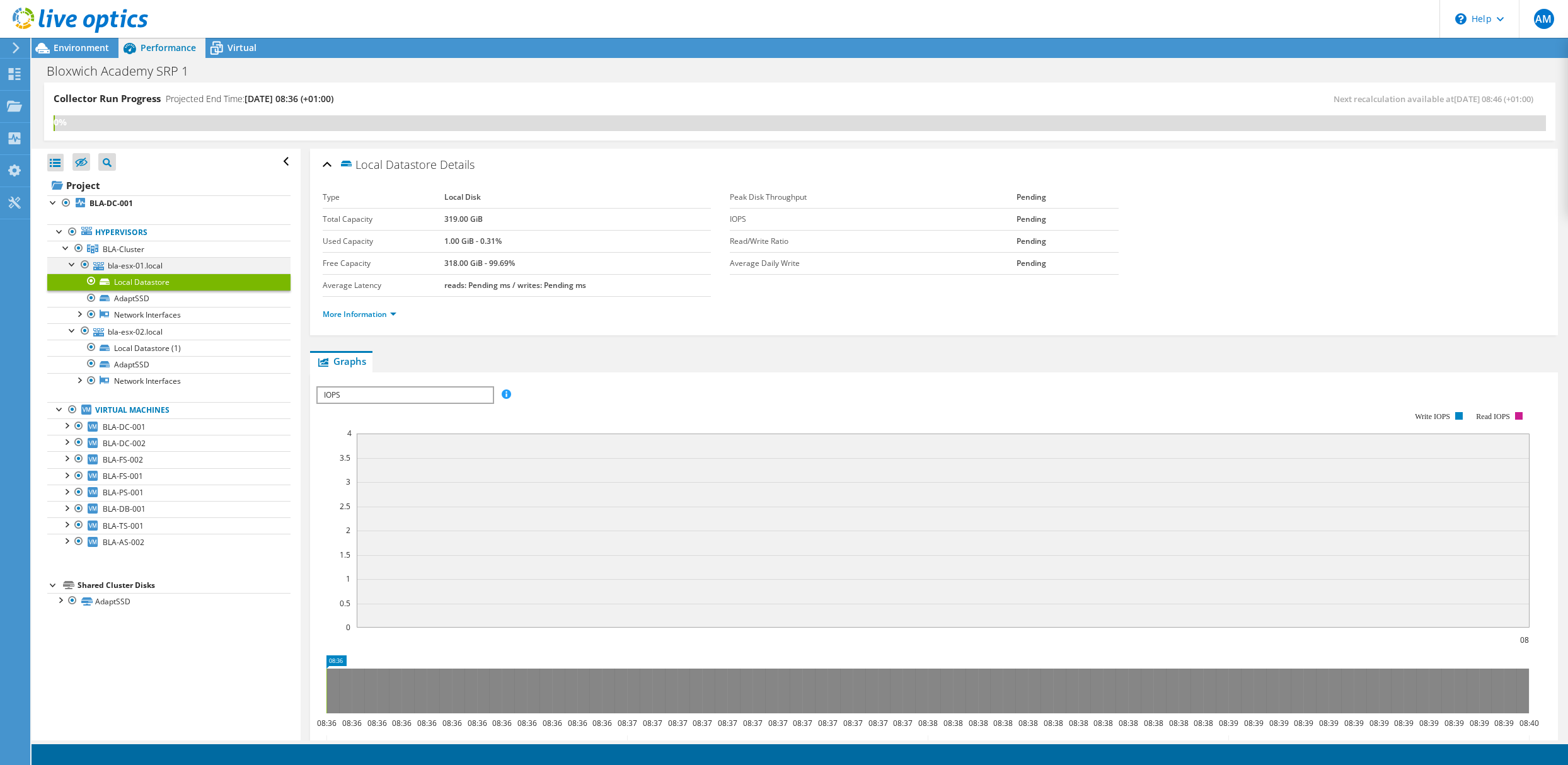
click at [71, 264] on div at bounding box center [73, 263] width 13 height 13
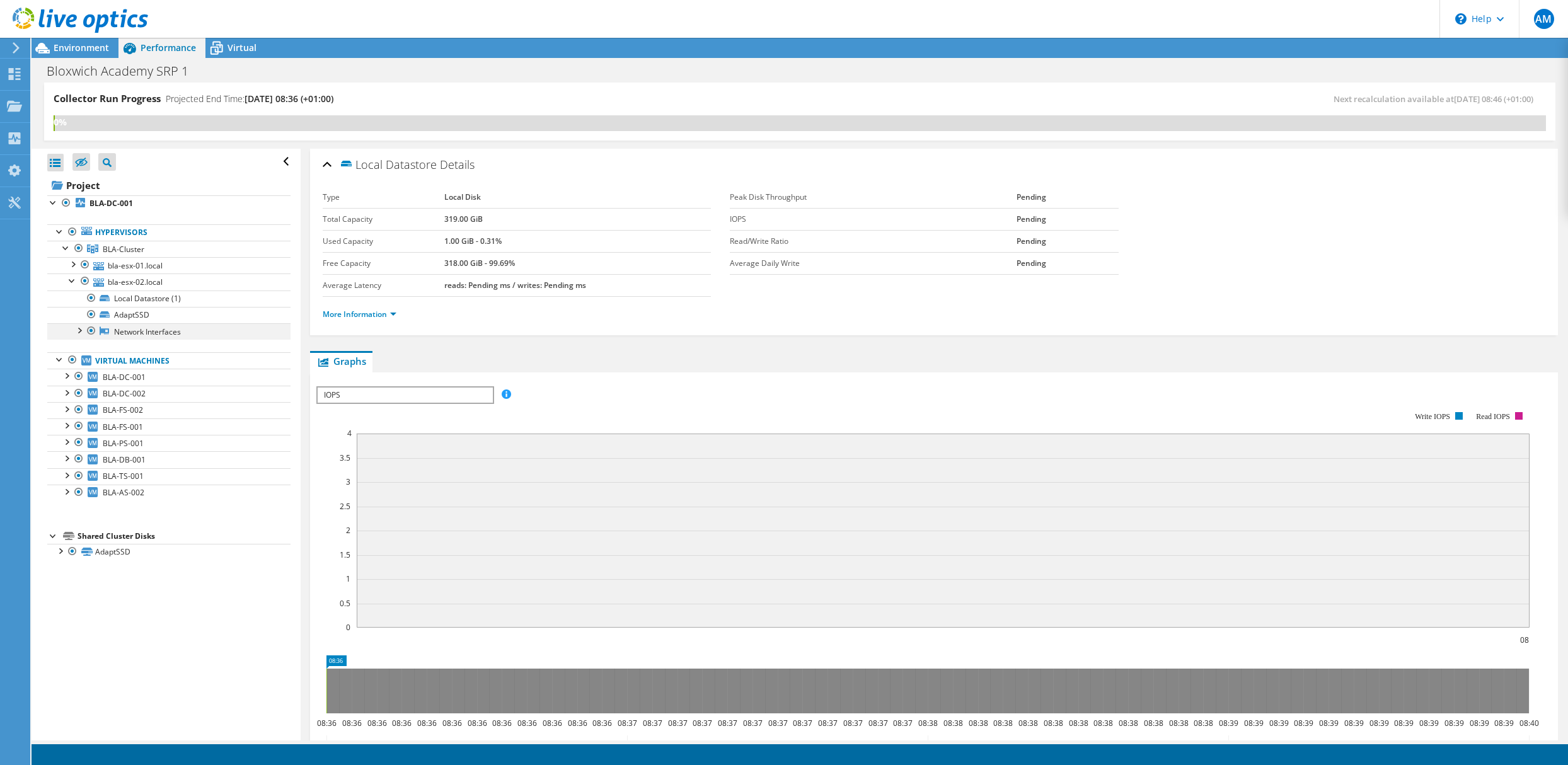
click at [79, 333] on div at bounding box center [78, 329] width 13 height 13
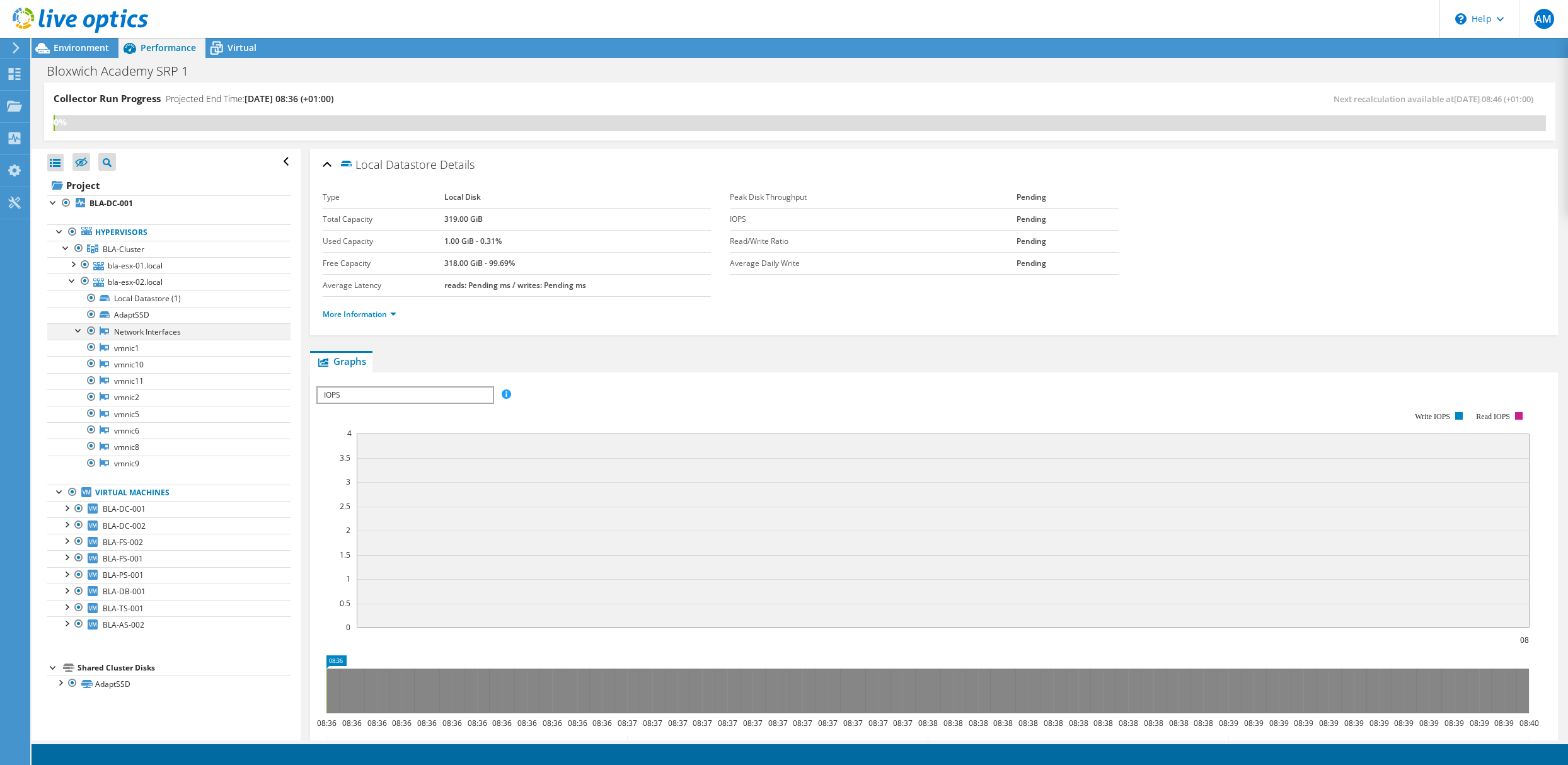
click at [79, 333] on div at bounding box center [78, 329] width 13 height 13
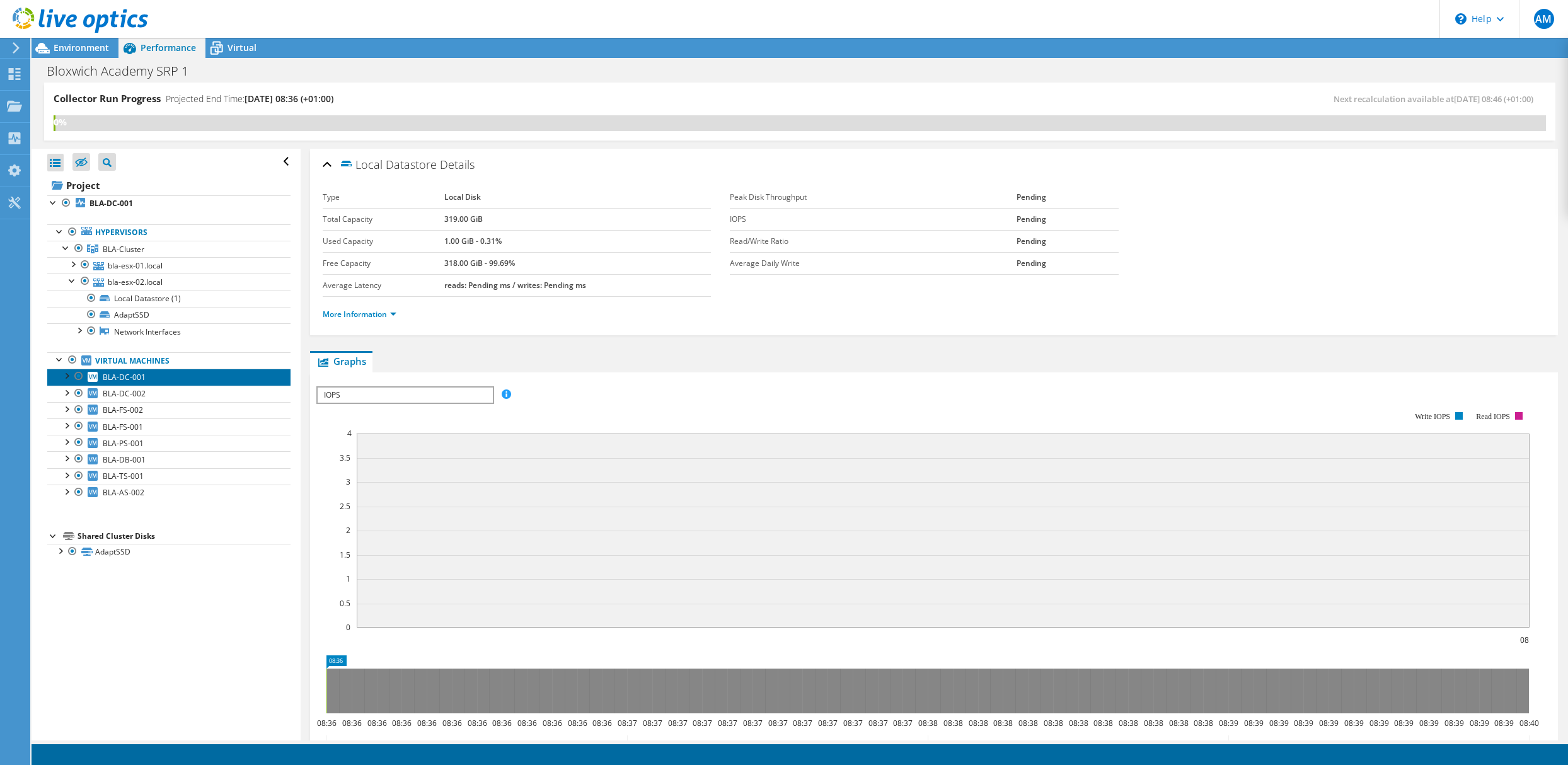
click at [108, 374] on span "BLA-DC-001" at bounding box center [124, 377] width 43 height 11
